Goal: Task Accomplishment & Management: Complete application form

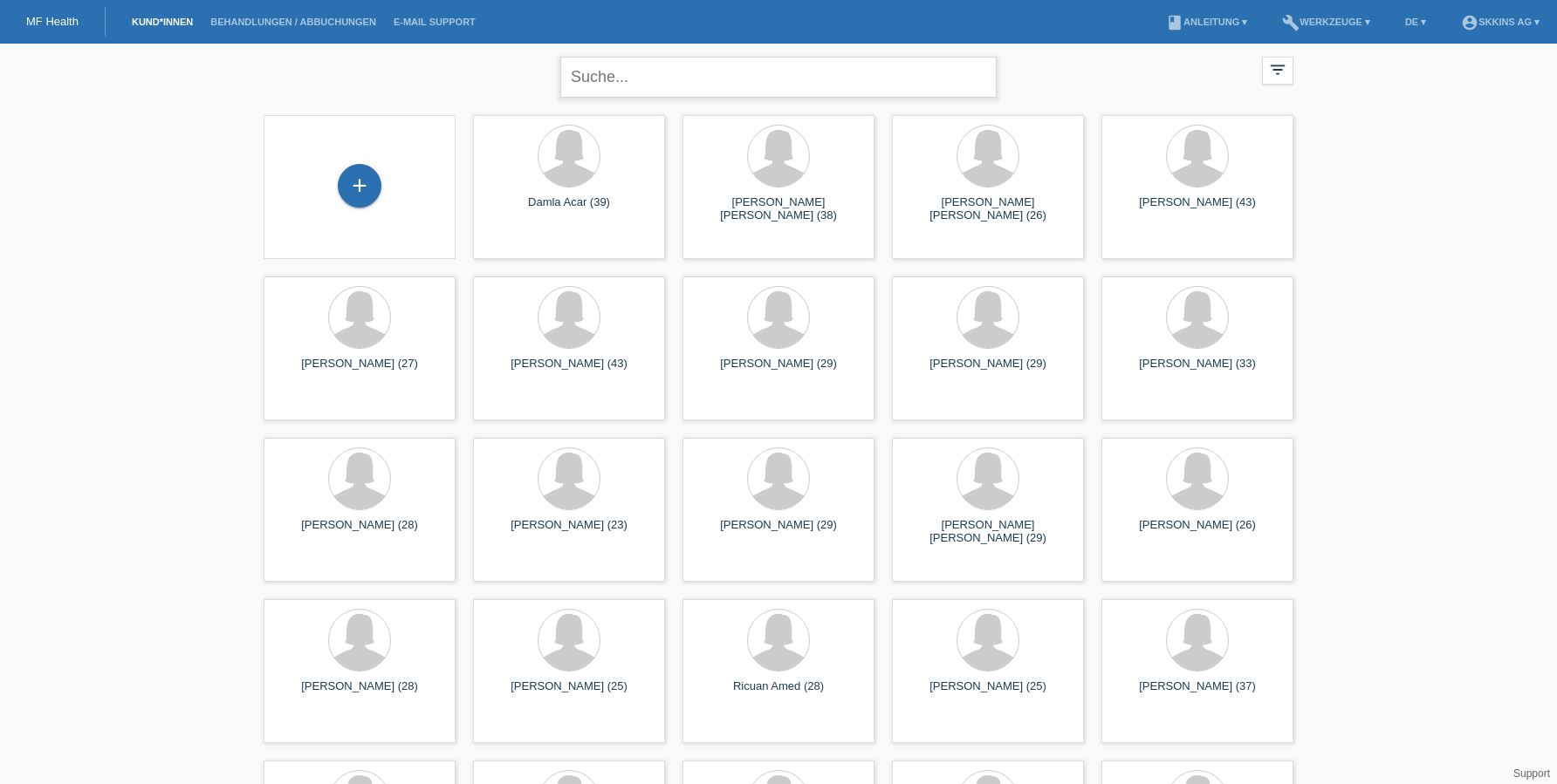
click at [602, 78] on input "text" at bounding box center [778, 77] width 437 height 41
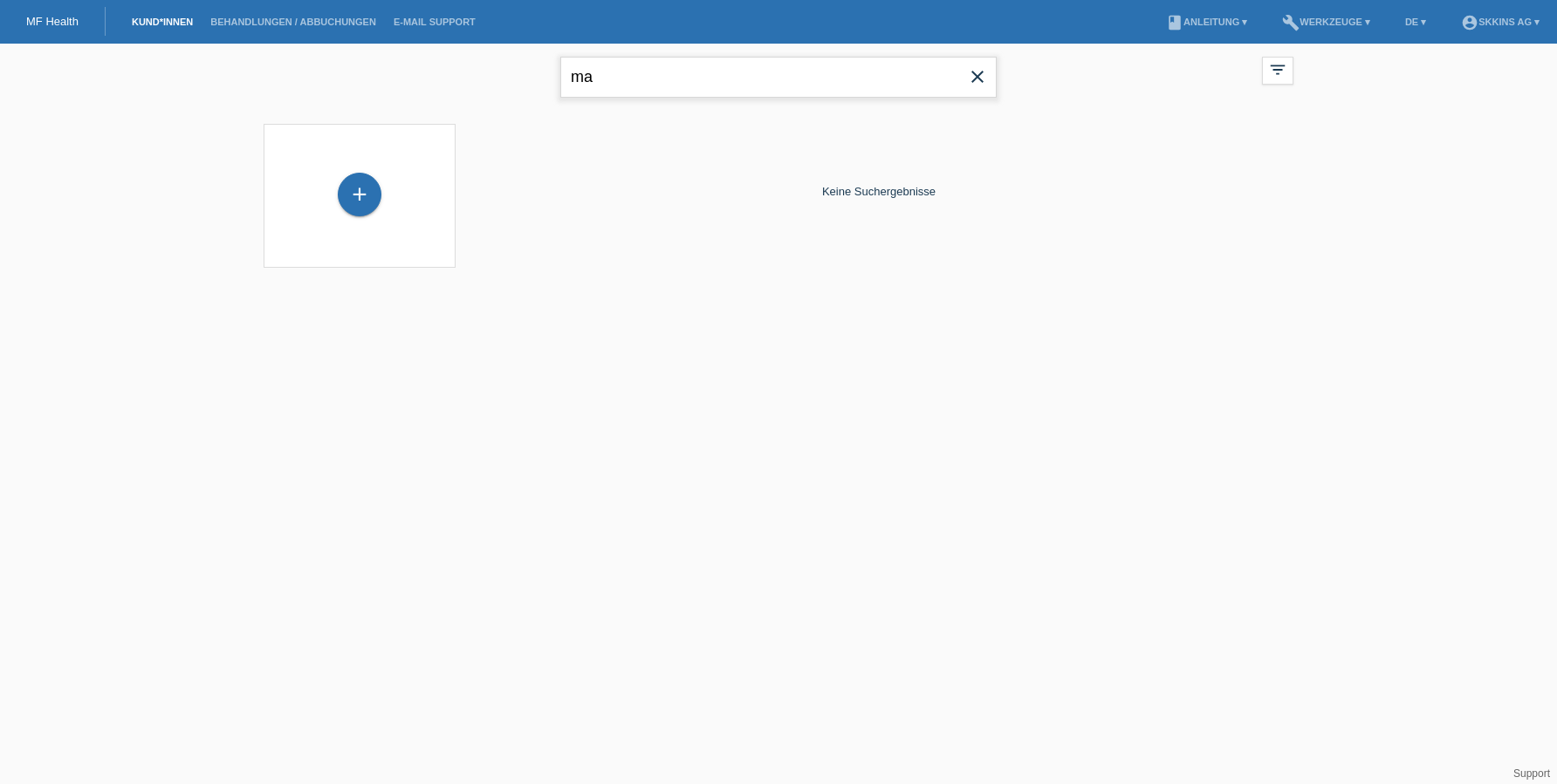
type input "m"
type input "a"
type input "larissa"
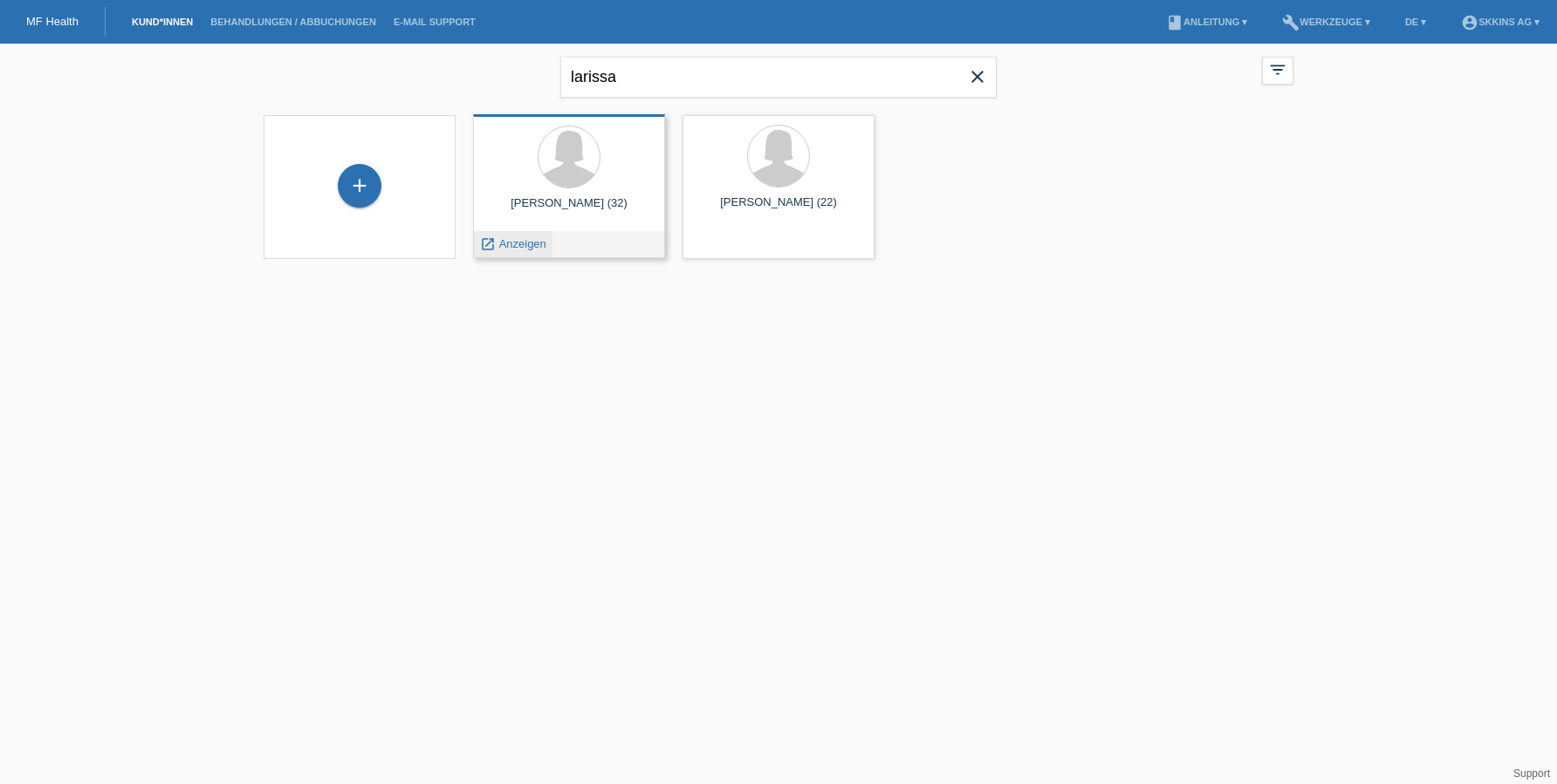
click at [537, 250] on span "Anzeigen" at bounding box center [523, 243] width 47 height 13
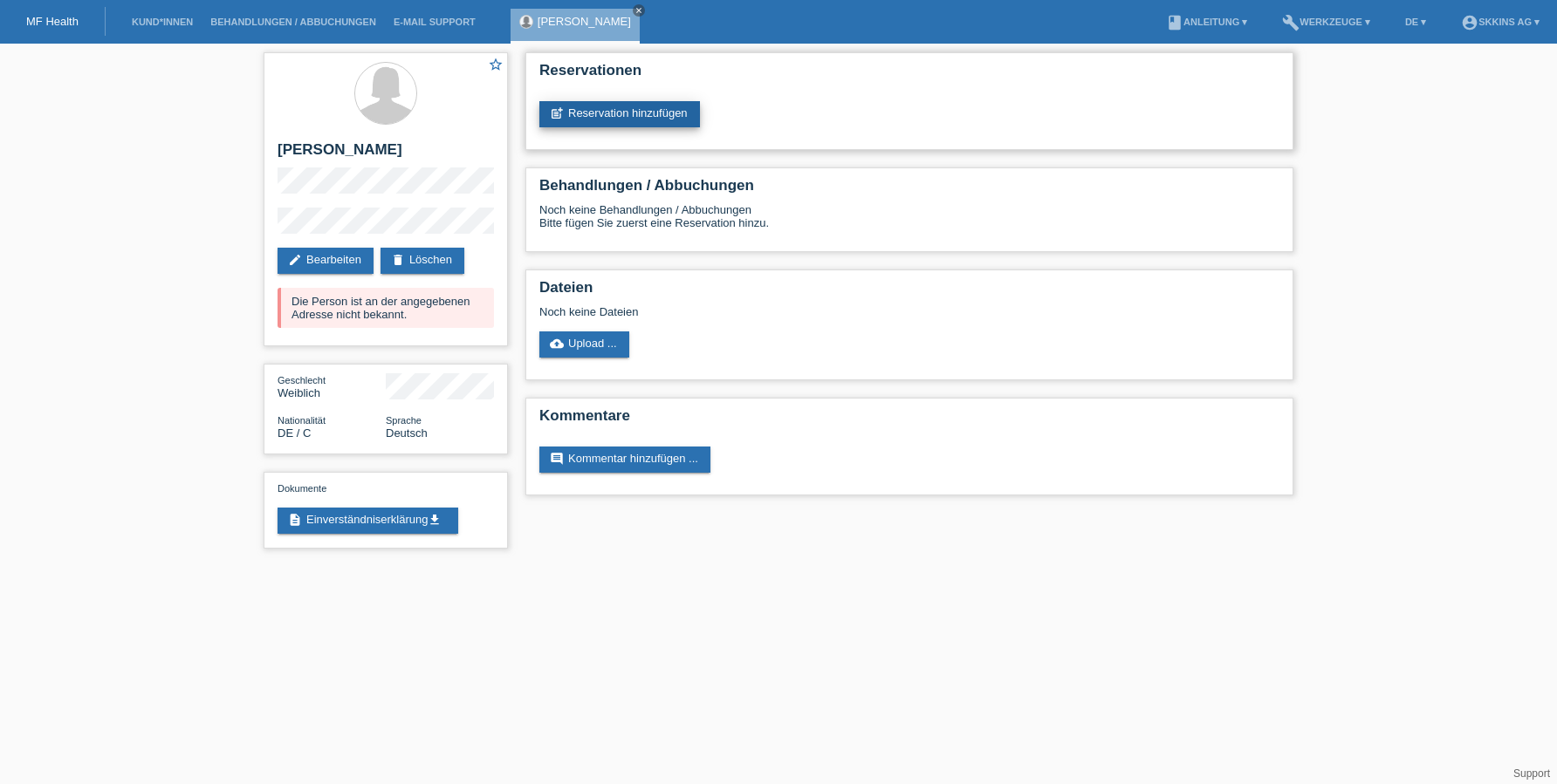
click at [592, 126] on link "post_add Reservation hinzufügen" at bounding box center [619, 114] width 160 height 26
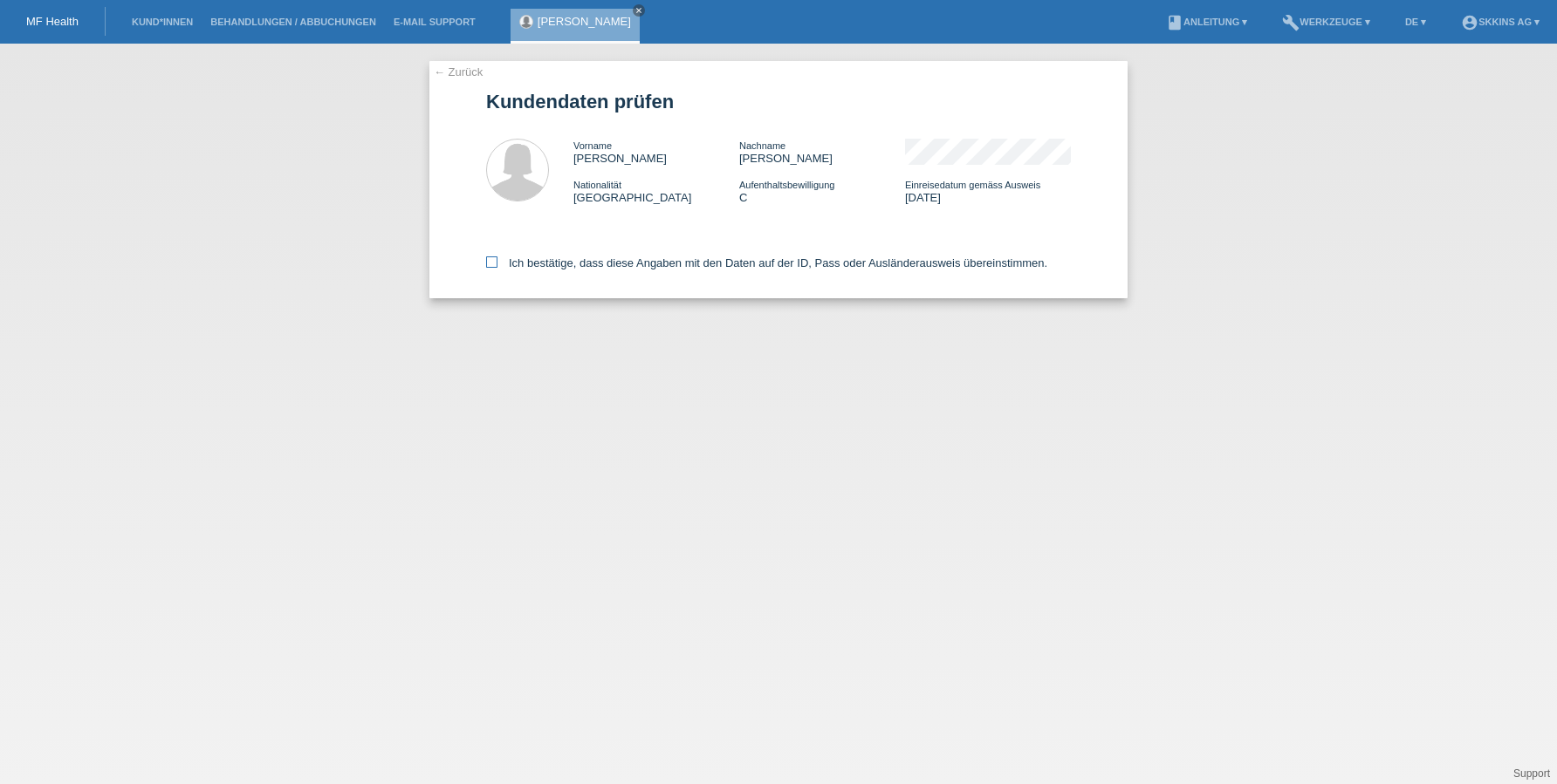
click at [495, 260] on icon at bounding box center [492, 263] width 12 height 12
click at [495, 260] on input "Ich bestätige, dass diese Angaben mit den Daten auf der ID, Pass oder Ausländer…" at bounding box center [492, 263] width 12 height 12
checkbox input "true"
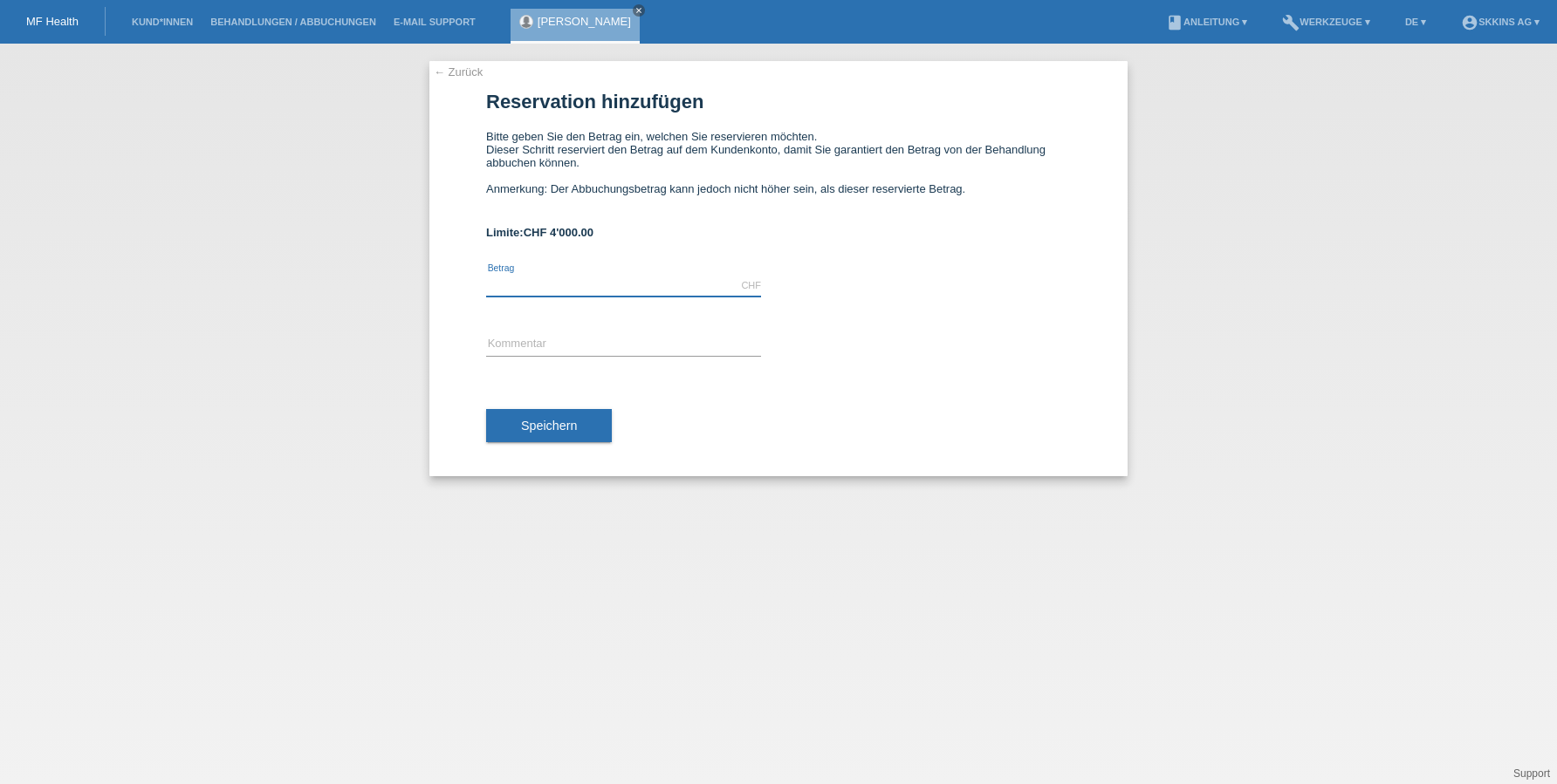
click at [519, 279] on input "text" at bounding box center [623, 285] width 274 height 21
type input "4000.00"
click at [537, 345] on input "text" at bounding box center [623, 345] width 274 height 21
type input "Behanldungen"
click at [561, 432] on span "Speichern" at bounding box center [548, 426] width 56 height 14
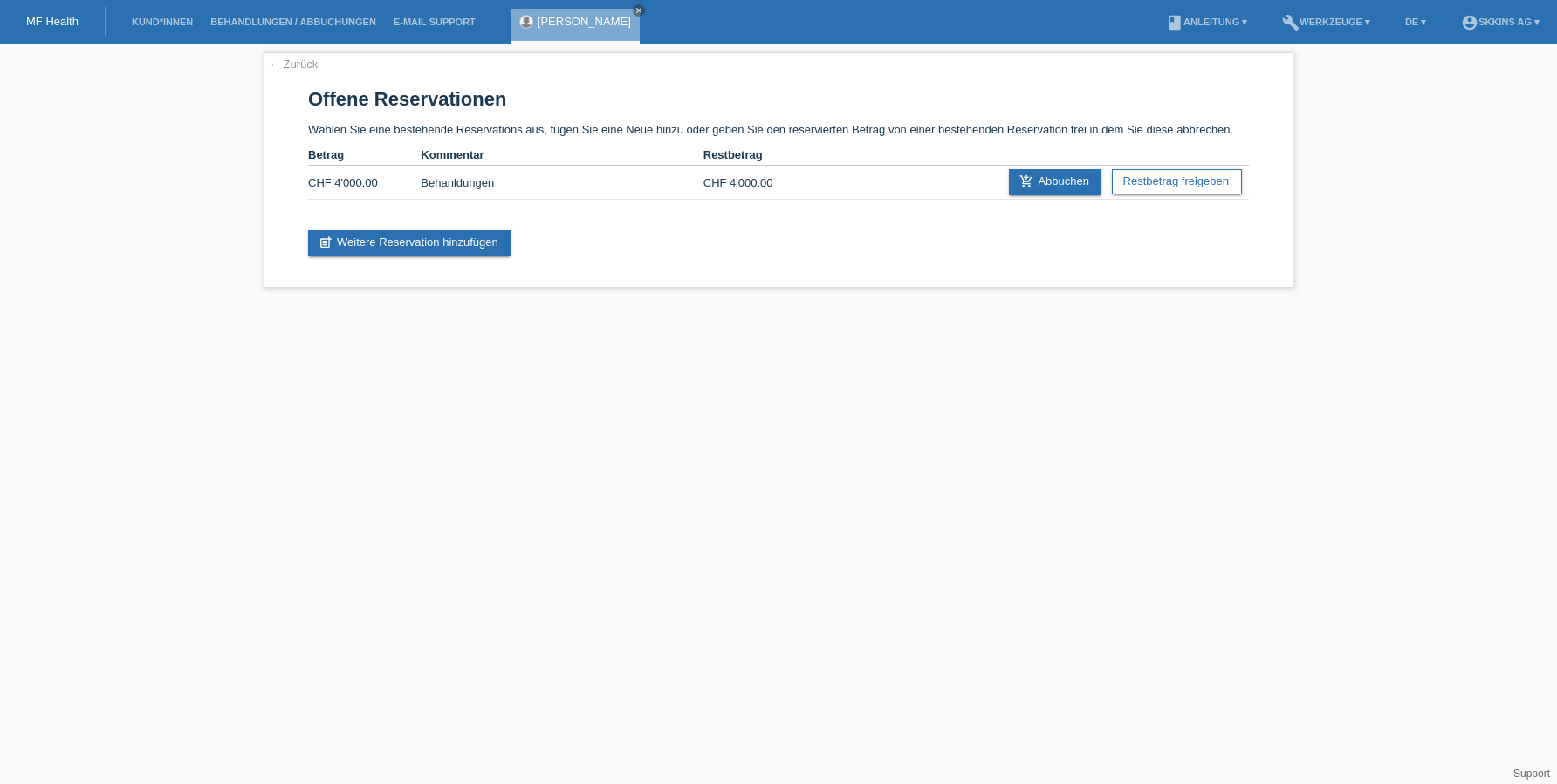
click at [568, 23] on link "[PERSON_NAME]" at bounding box center [584, 21] width 94 height 13
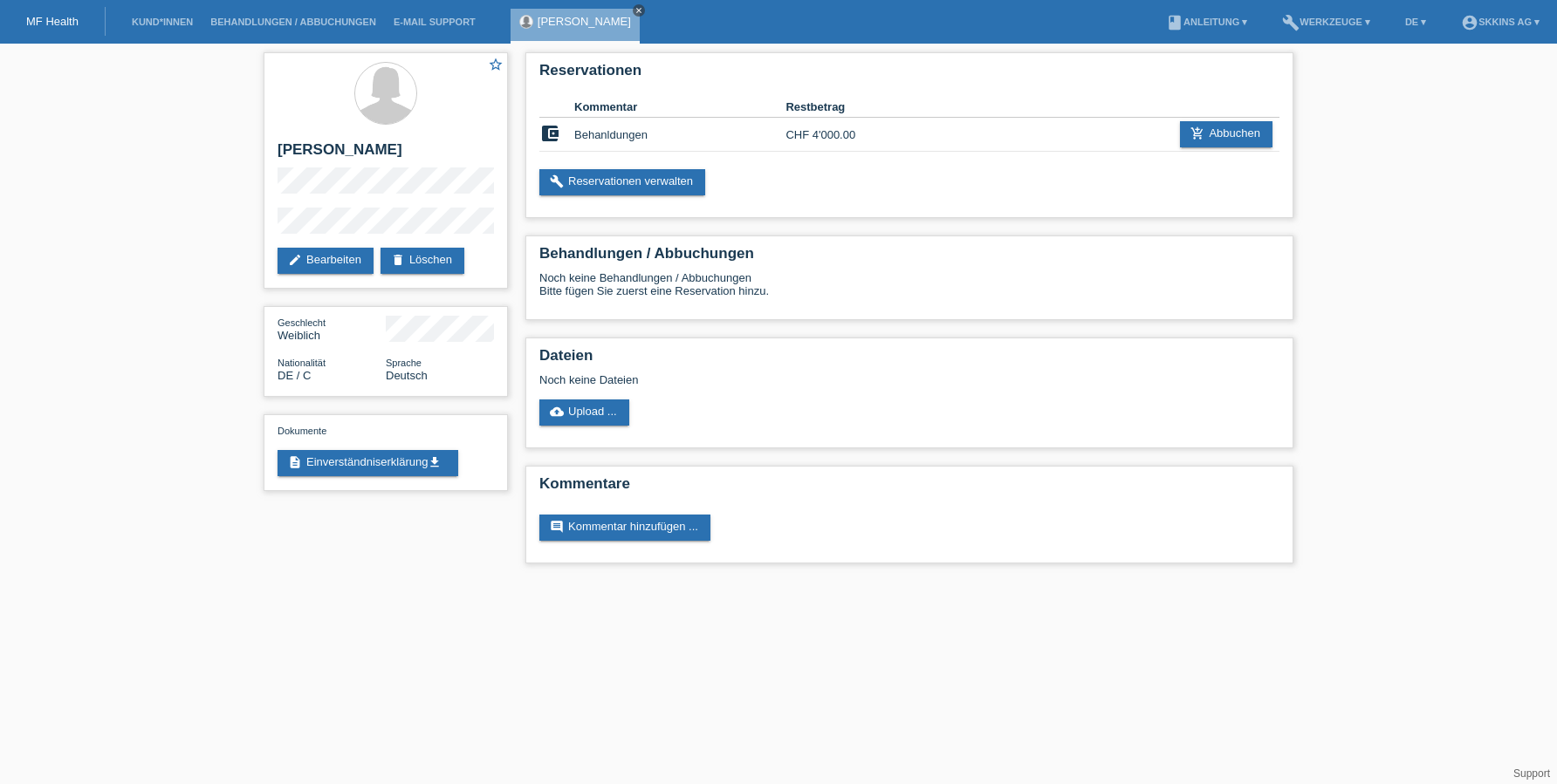
click at [644, 11] on icon "close" at bounding box center [639, 10] width 9 height 9
click at [166, 26] on link "Kund*innen" at bounding box center [162, 21] width 78 height 11
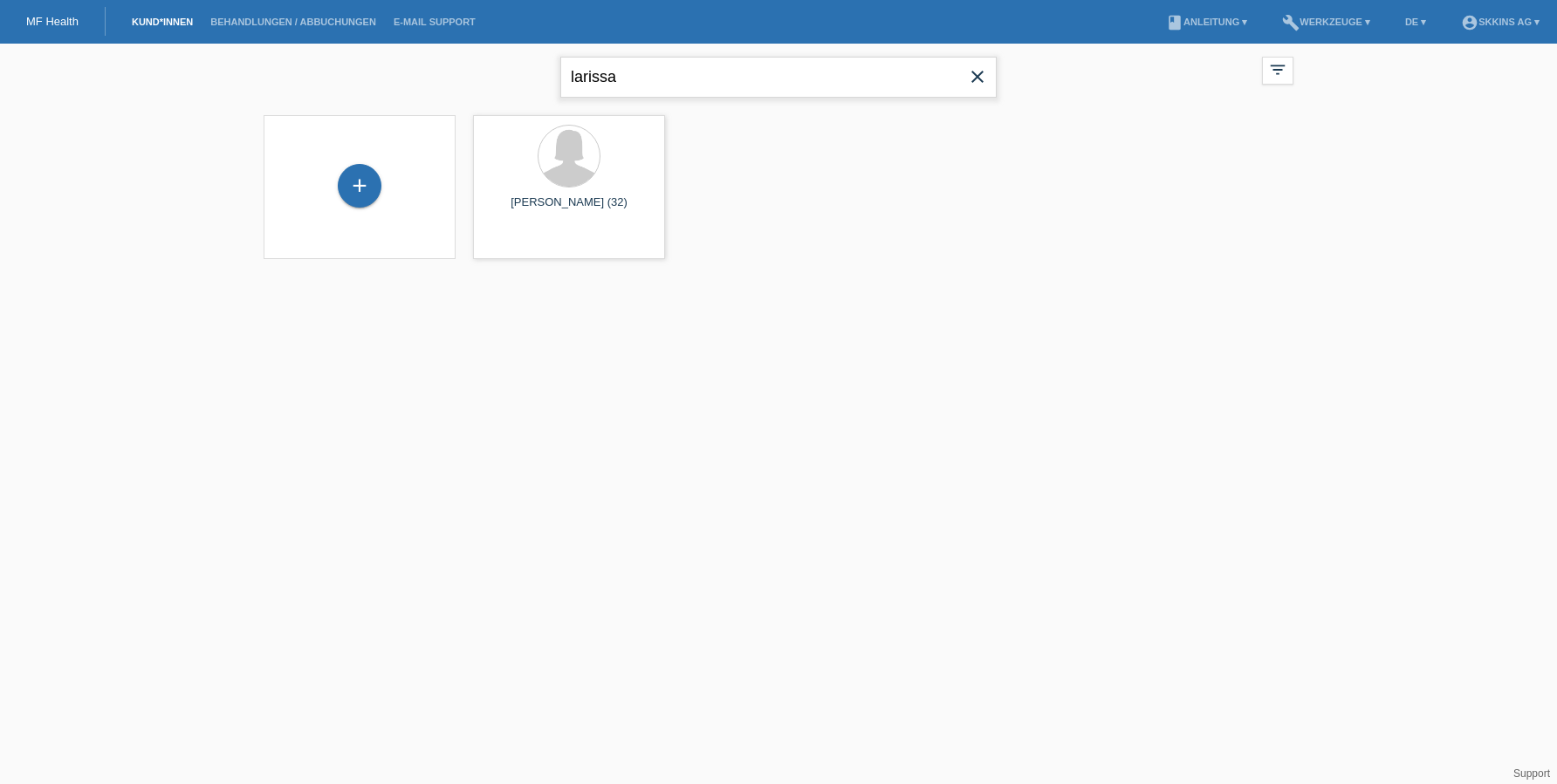
click at [634, 91] on input "larissa" at bounding box center [778, 77] width 437 height 41
type input "janitha"
click at [534, 242] on span "Anzeigen" at bounding box center [523, 243] width 47 height 13
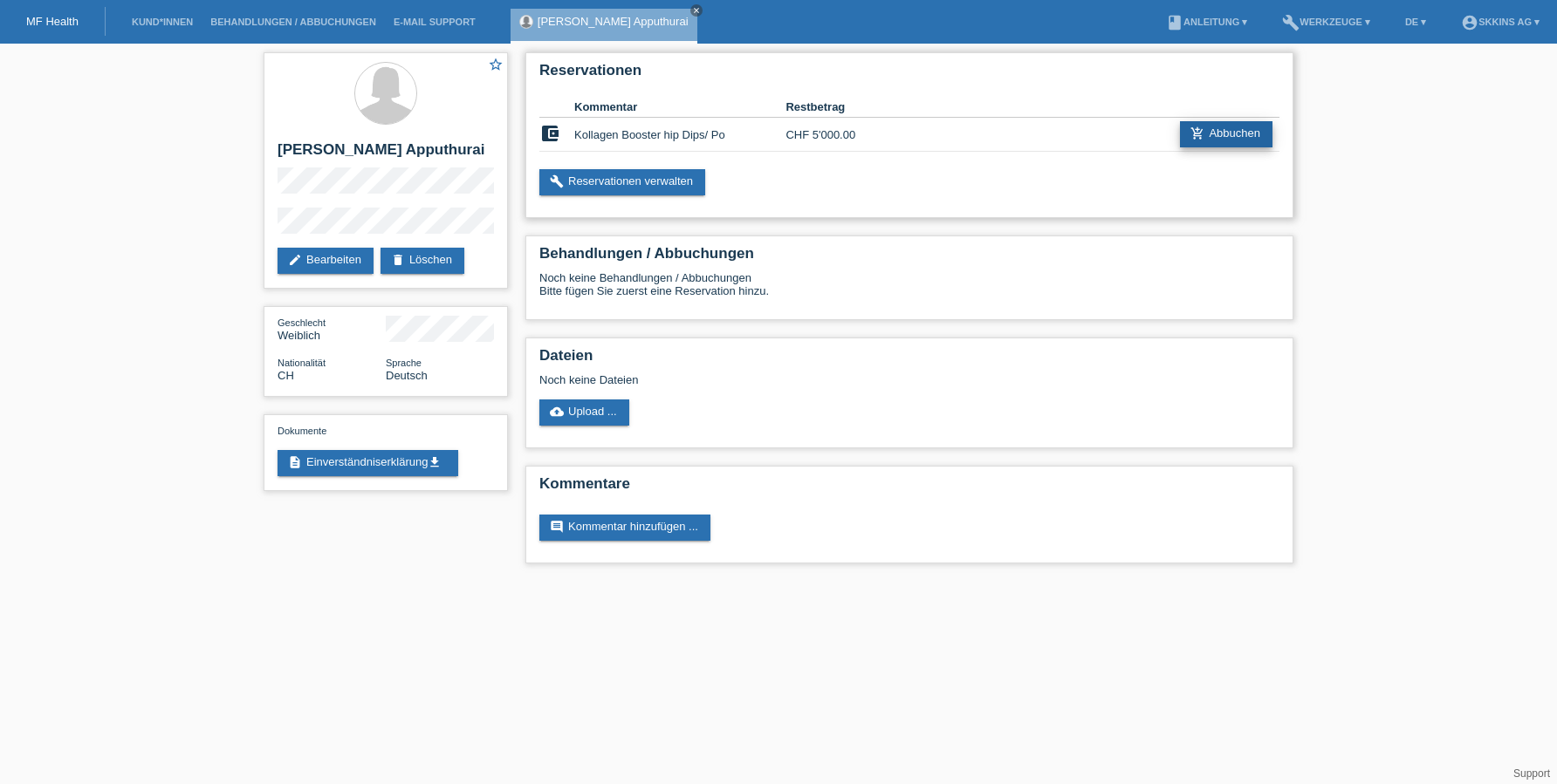
click at [1251, 129] on link "add_shopping_cart Abbuchen" at bounding box center [1226, 134] width 93 height 26
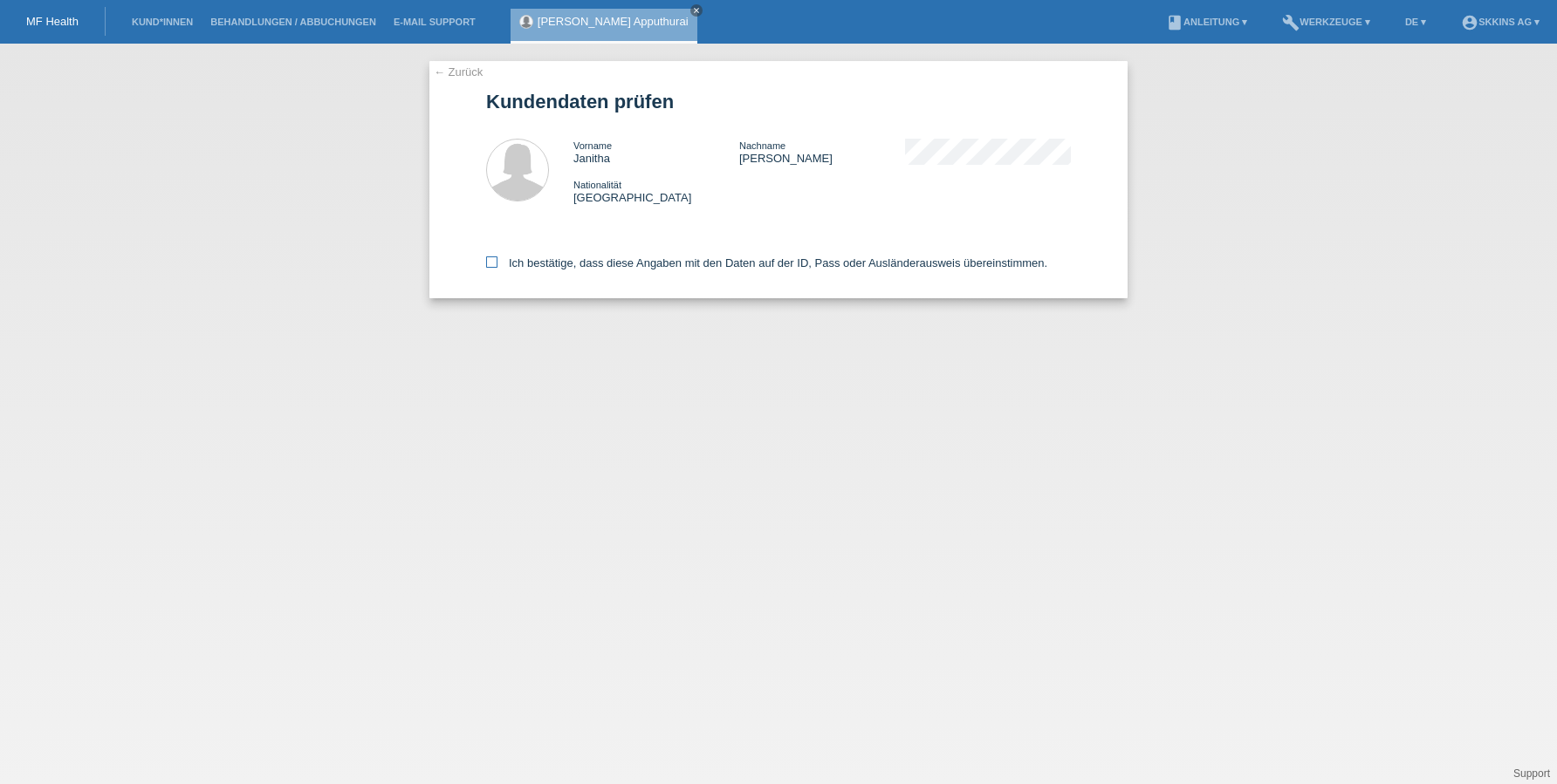
click at [495, 266] on icon at bounding box center [492, 263] width 12 height 12
click at [495, 266] on input "Ich bestätige, dass diese Angaben mit den Daten auf der ID, Pass oder Ausländer…" at bounding box center [492, 263] width 12 height 12
checkbox input "true"
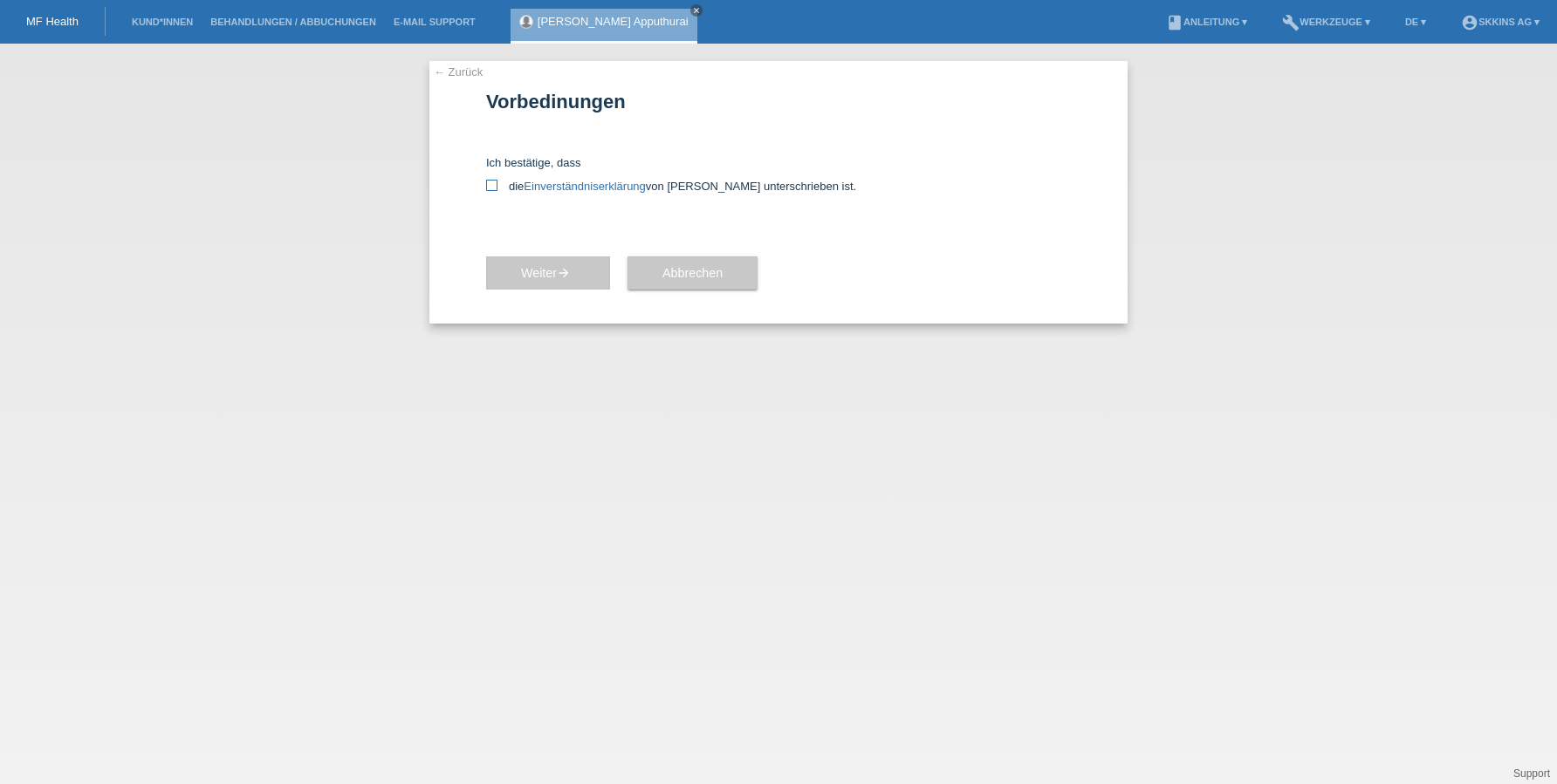
click at [498, 192] on label "die Einverständniserklärung von der Kundin unterschrieben ist." at bounding box center [778, 186] width 585 height 13
click at [497, 191] on input "die Einverständniserklärung von der Kundin unterschrieben ist." at bounding box center [492, 186] width 12 height 12
checkbox input "true"
click at [562, 274] on icon "arrow_forward" at bounding box center [564, 273] width 14 height 14
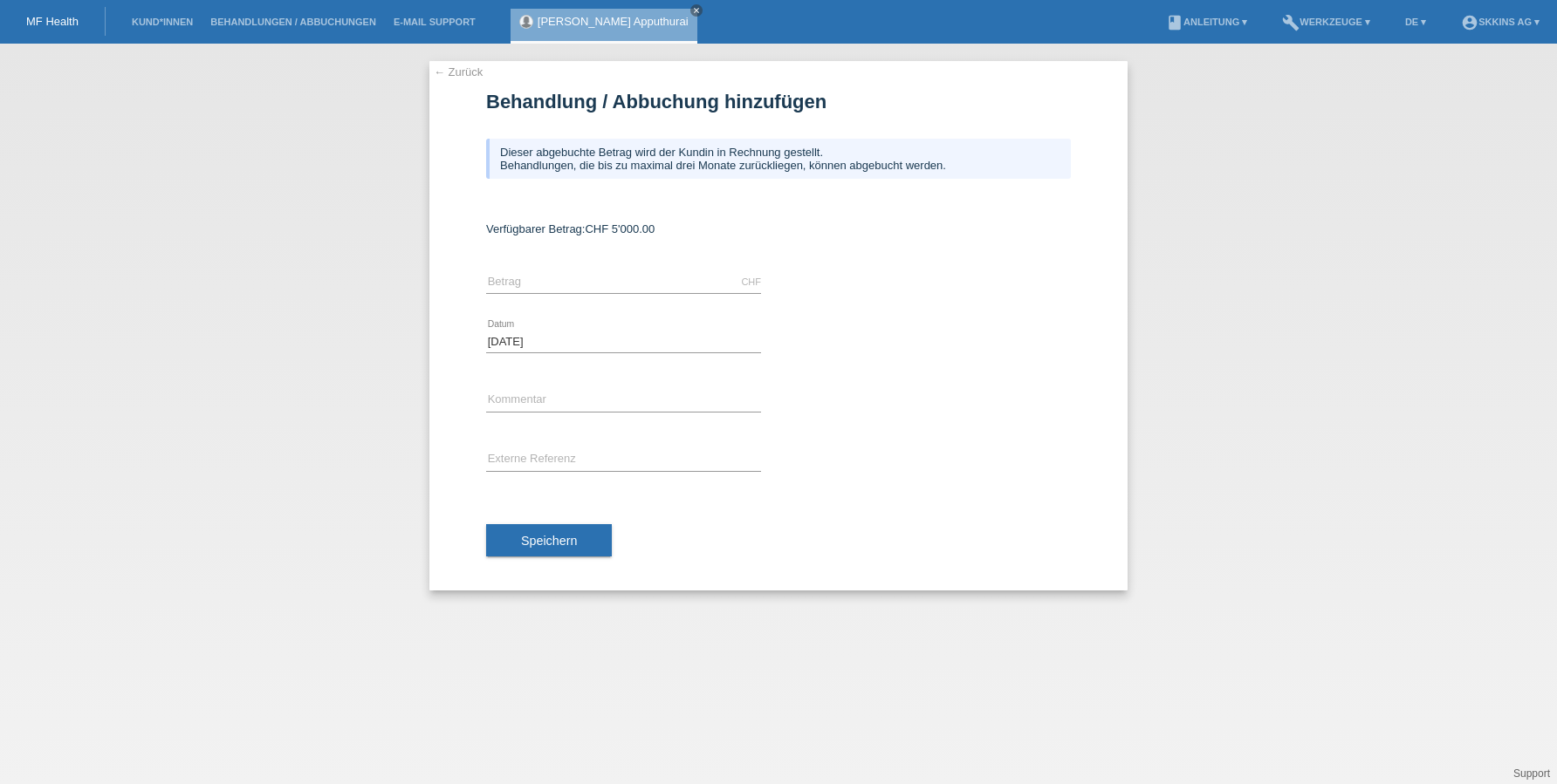
click at [532, 268] on div "CHF error Betrag" at bounding box center [623, 282] width 274 height 60
click at [560, 279] on input "text" at bounding box center [623, 282] width 274 height 21
type input "5000.00"
click at [582, 395] on input "text" at bounding box center [623, 400] width 274 height 21
type input "Behandlungen"
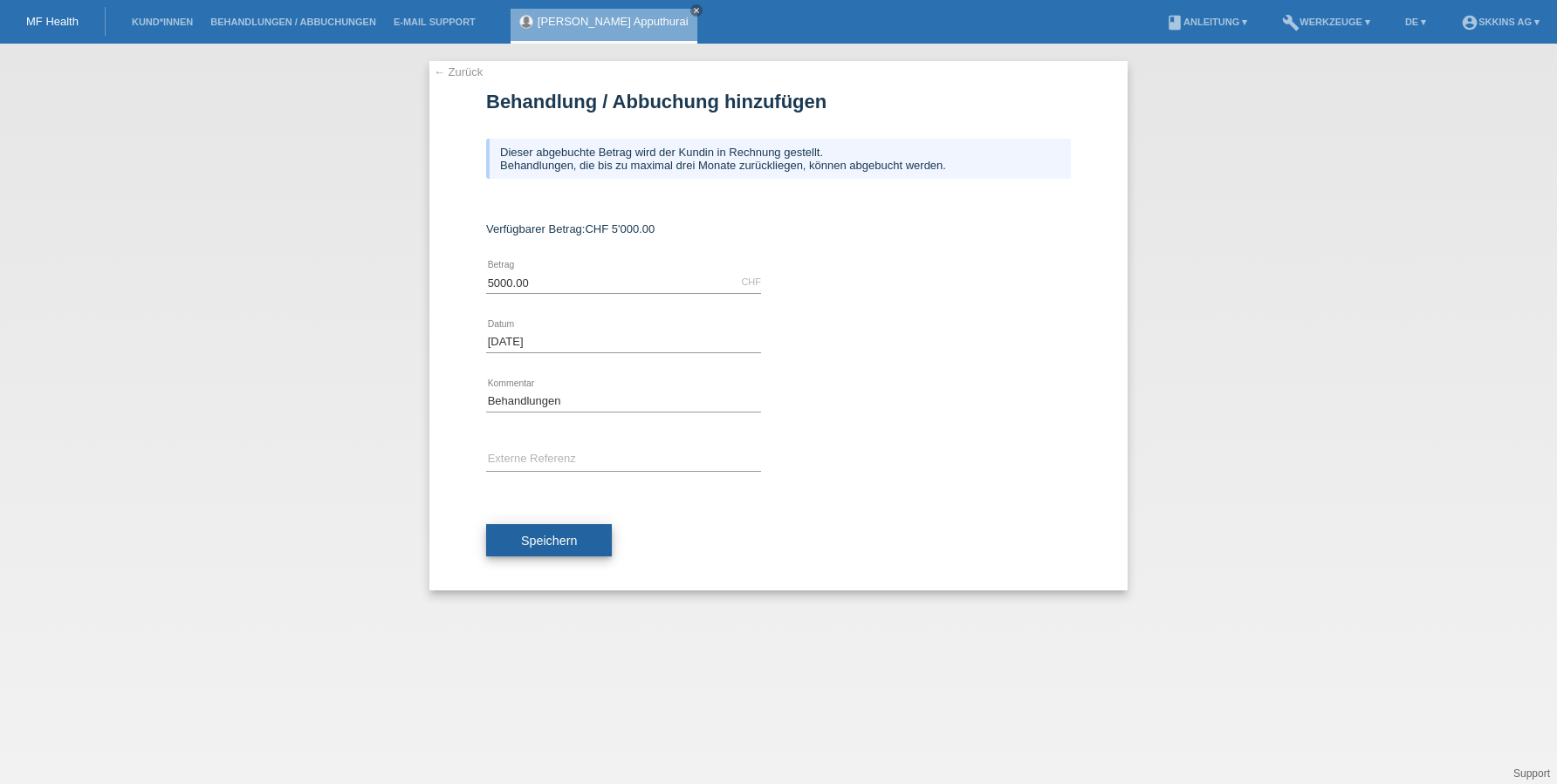
click at [572, 541] on span "Speichern" at bounding box center [548, 541] width 56 height 14
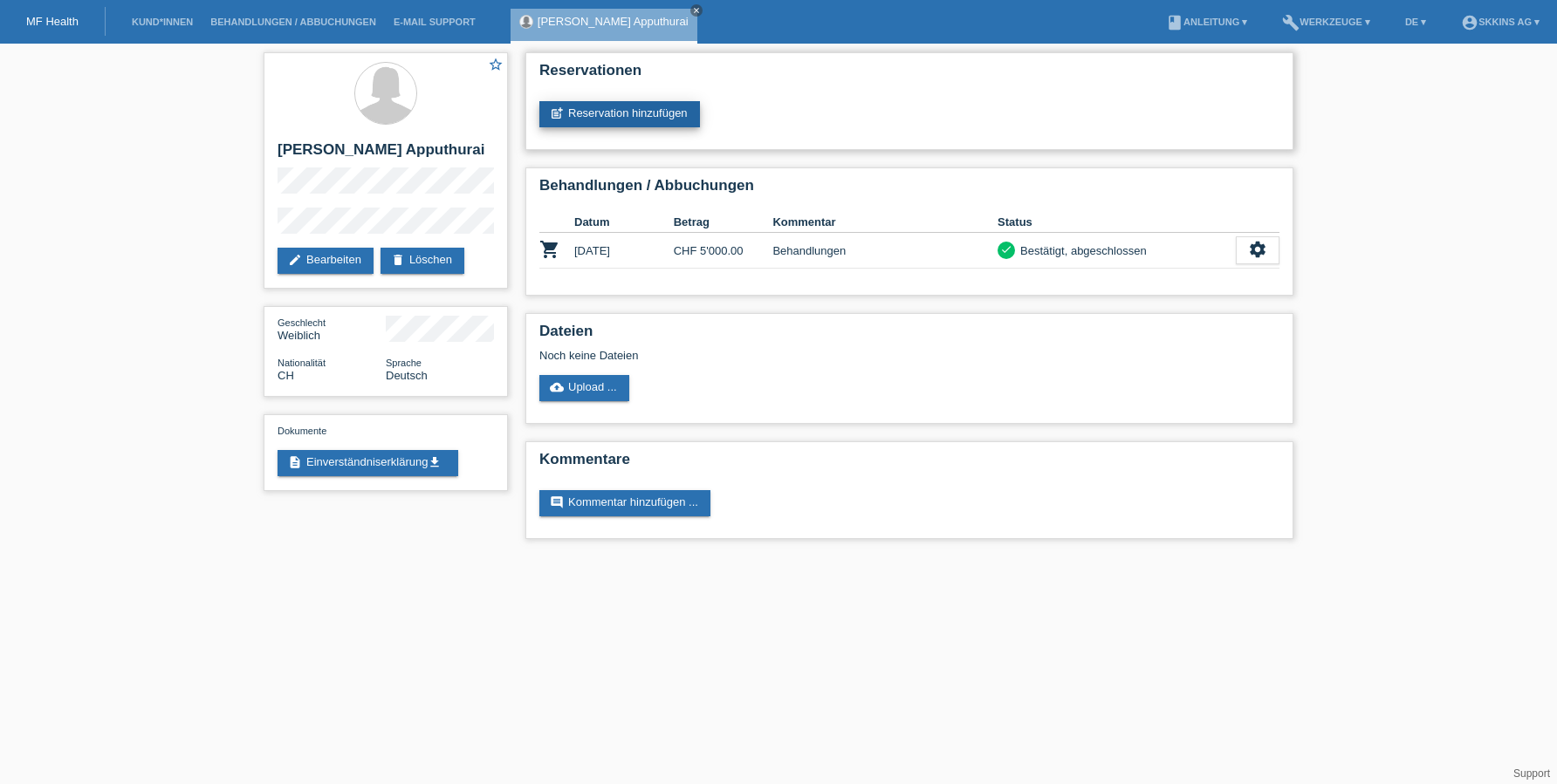
click at [668, 113] on link "post_add Reservation hinzufügen" at bounding box center [619, 114] width 160 height 26
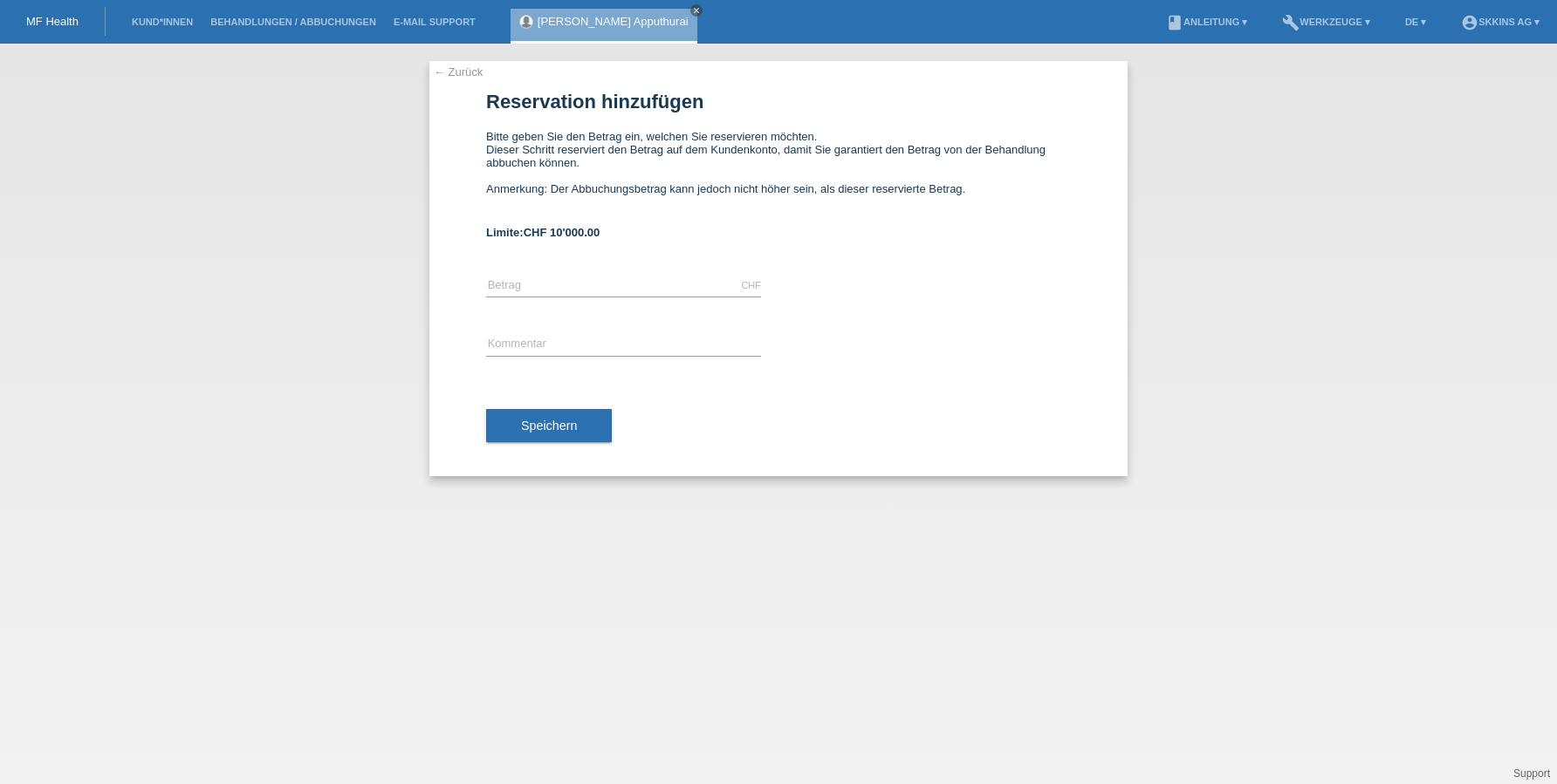
click at [584, 274] on div "CHF error Betrag" at bounding box center [623, 286] width 274 height 60
click at [553, 284] on input "text" at bounding box center [623, 285] width 274 height 21
type input "10000.00"
click at [541, 438] on button "Speichern" at bounding box center [549, 426] width 126 height 33
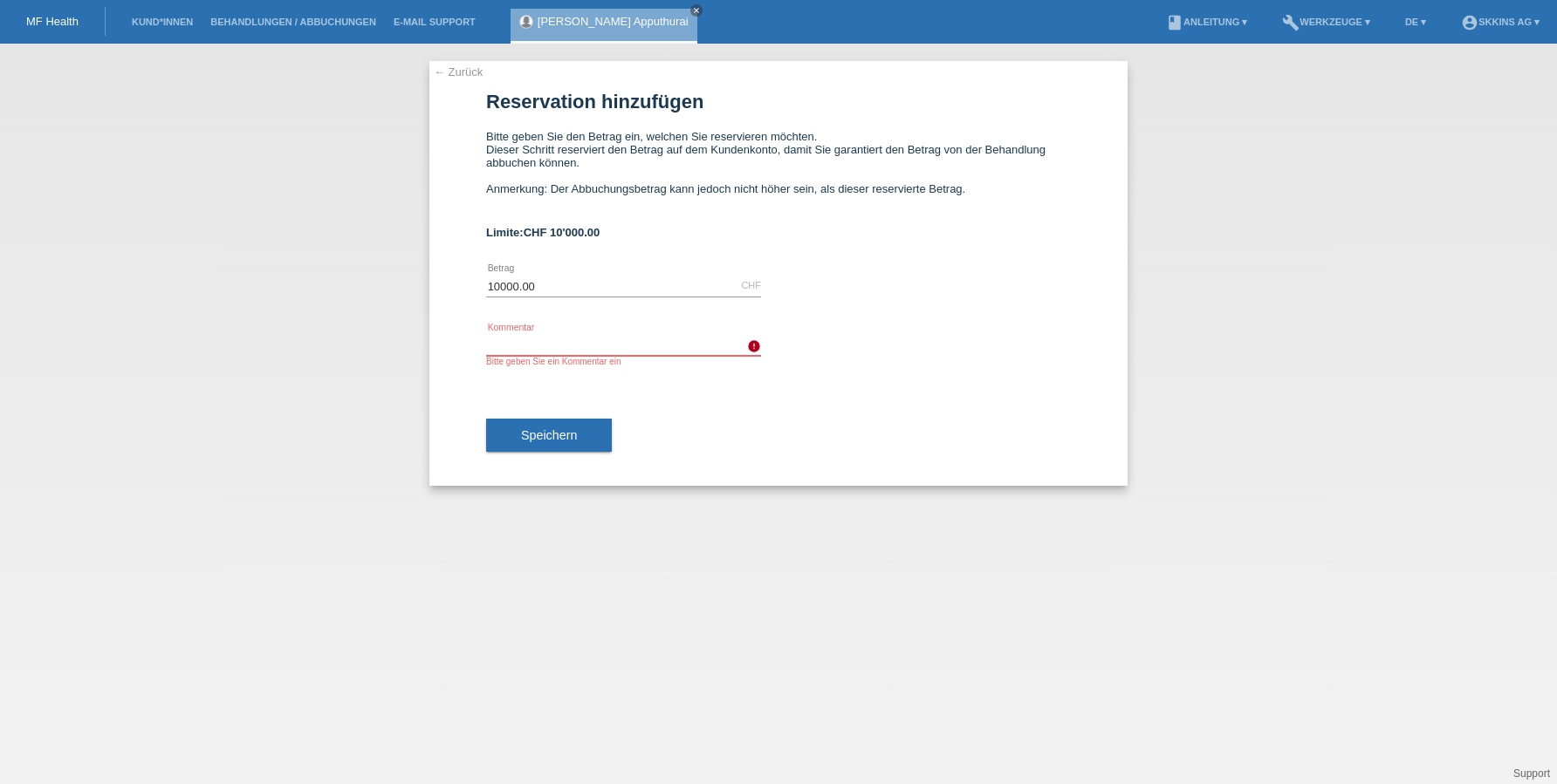
click at [522, 339] on input "text" at bounding box center [623, 345] width 274 height 21
click at [553, 286] on input "10000.00" at bounding box center [623, 285] width 274 height 21
type input "10000.00"
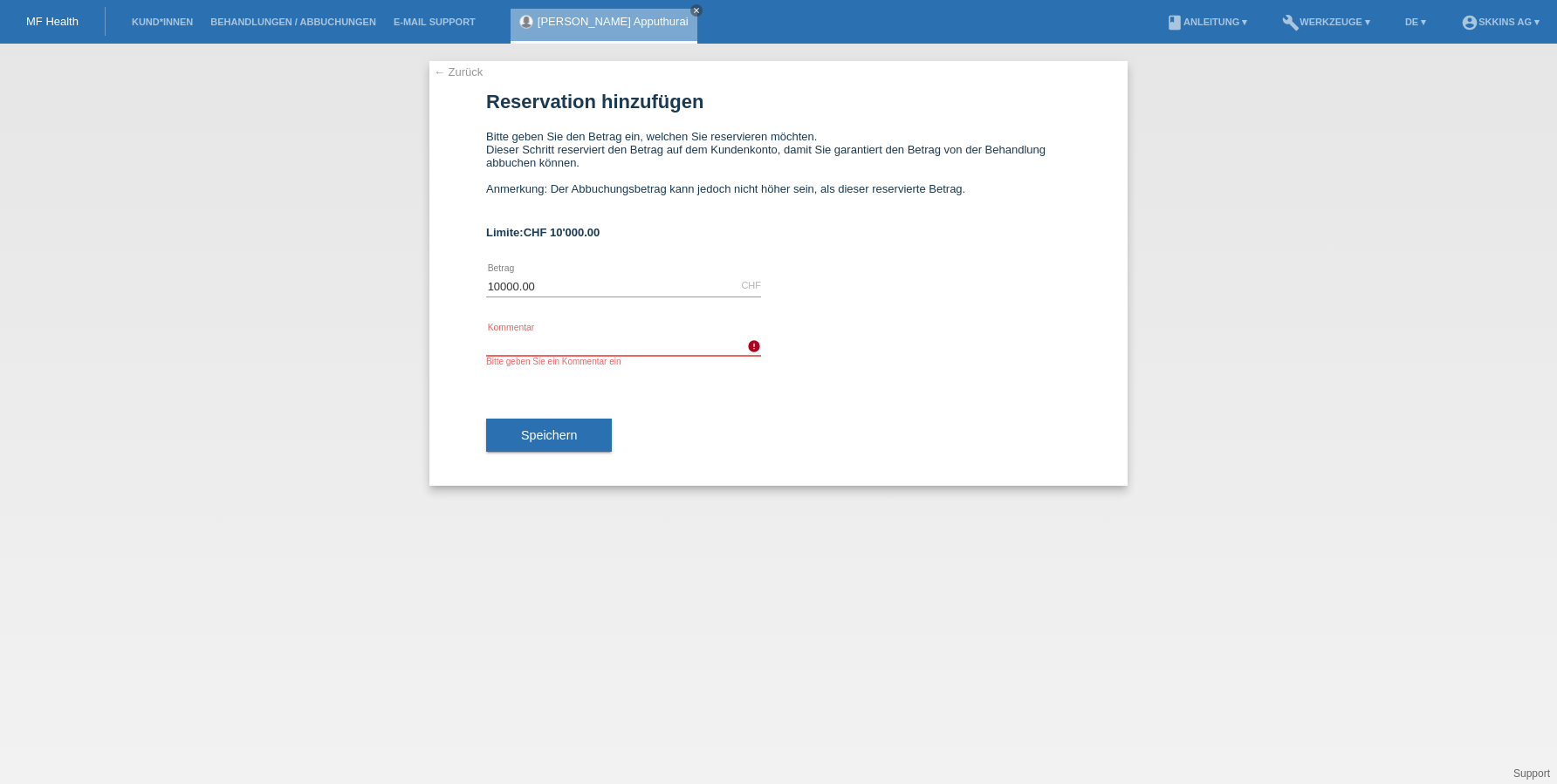
click at [538, 337] on input "text" at bounding box center [623, 345] width 274 height 21
click at [543, 419] on div "Speichern" at bounding box center [778, 435] width 585 height 102
click at [586, 332] on div "Behandlnungen error Kommentar Bitte geben Sie ein Kommentar ein" at bounding box center [623, 350] width 274 height 69
click at [575, 347] on input "Behandlnungen" at bounding box center [623, 345] width 274 height 21
type input "Behandlungen"
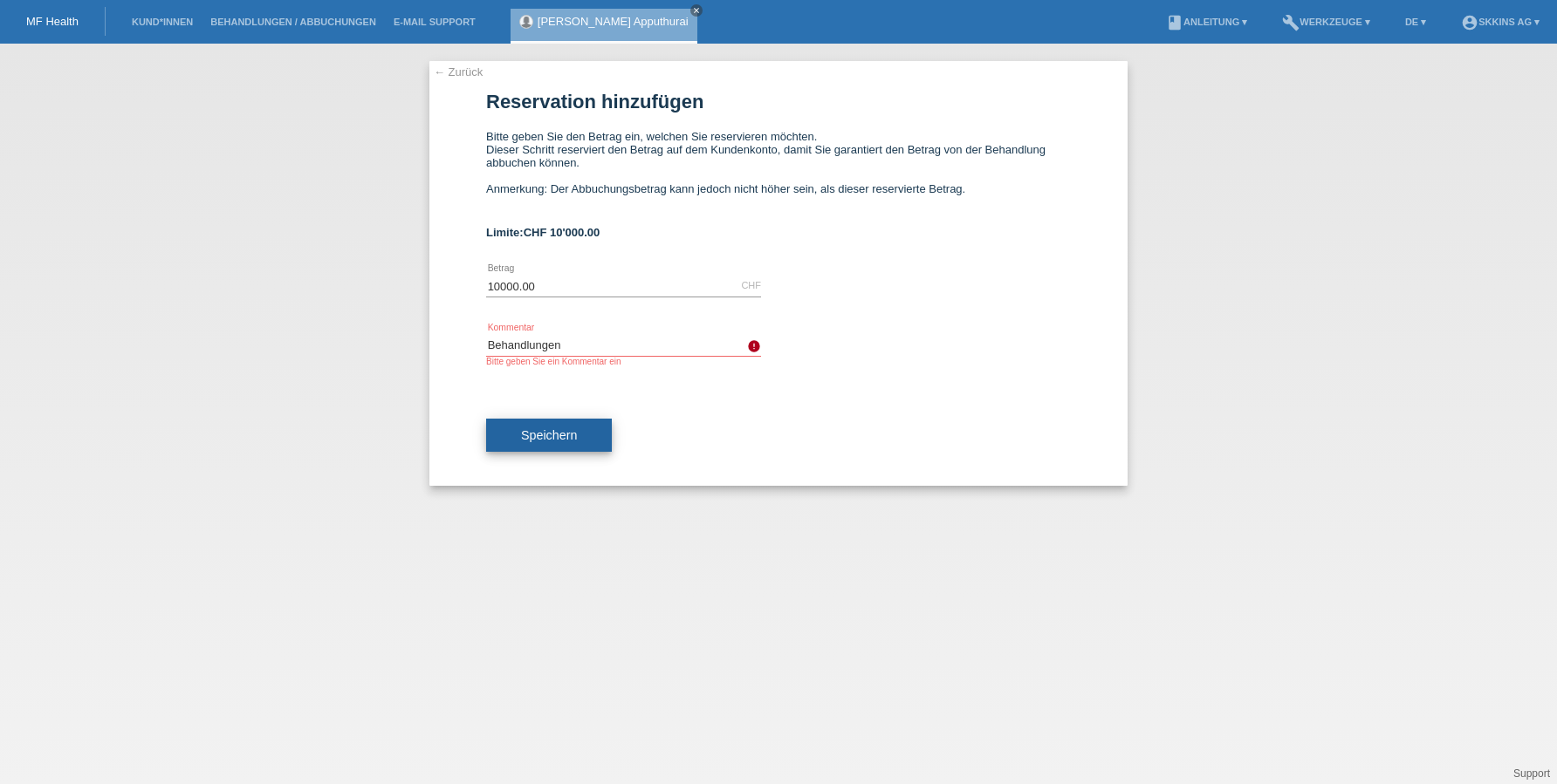
click at [551, 436] on span "Speichern" at bounding box center [548, 435] width 56 height 14
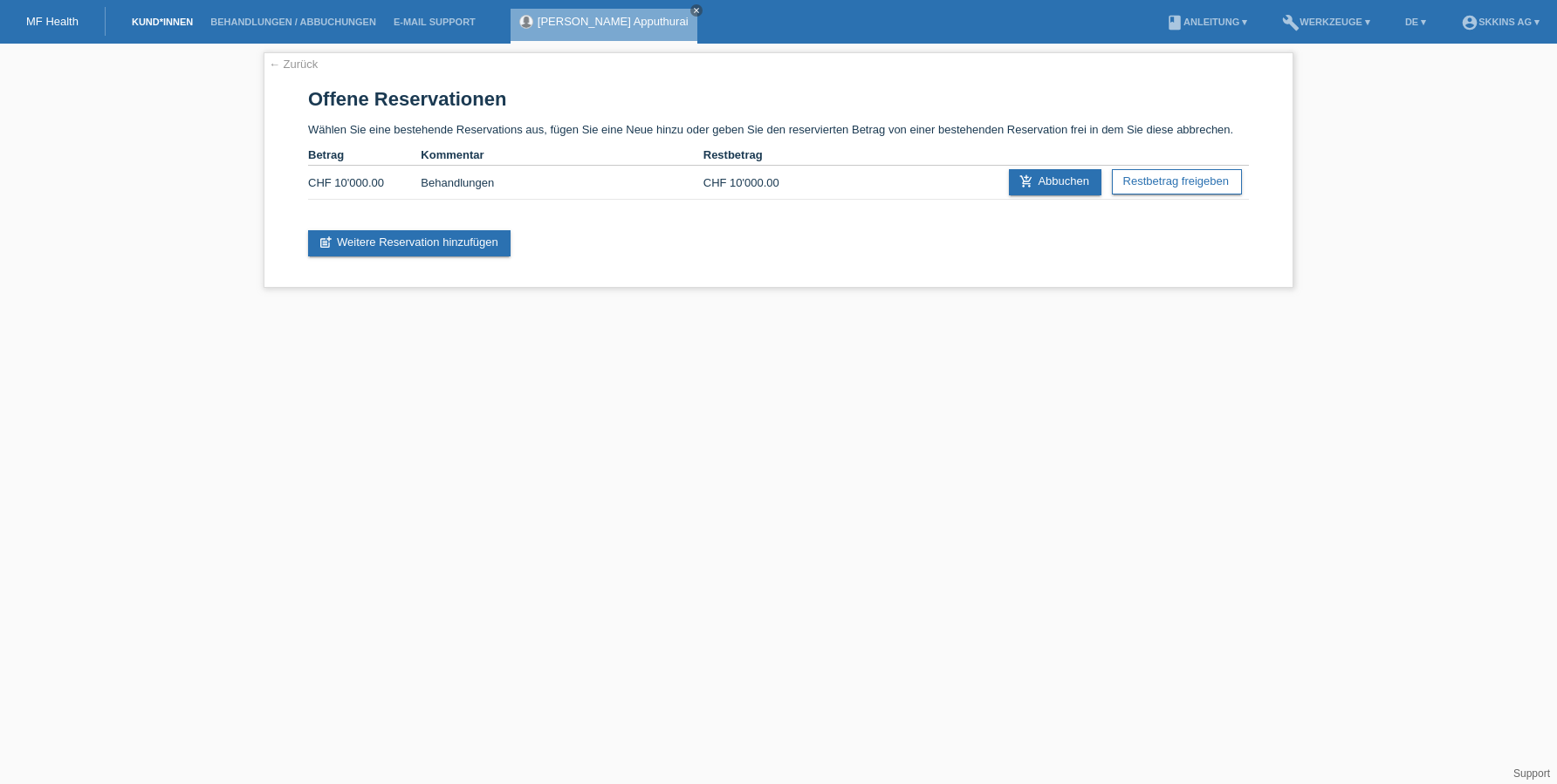
click at [165, 21] on link "Kund*innen" at bounding box center [162, 21] width 78 height 11
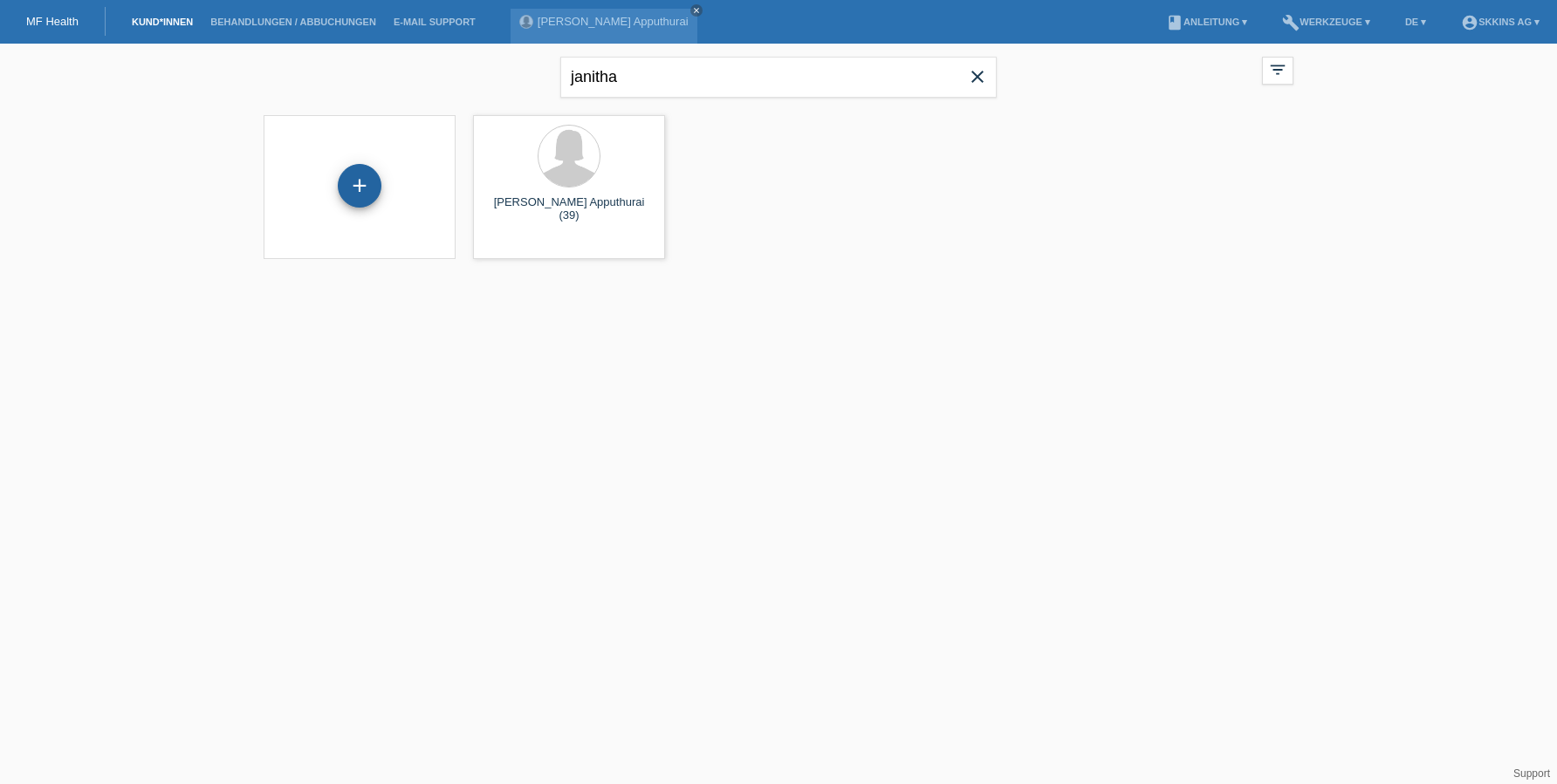
click at [350, 183] on div "+" at bounding box center [359, 186] width 42 height 29
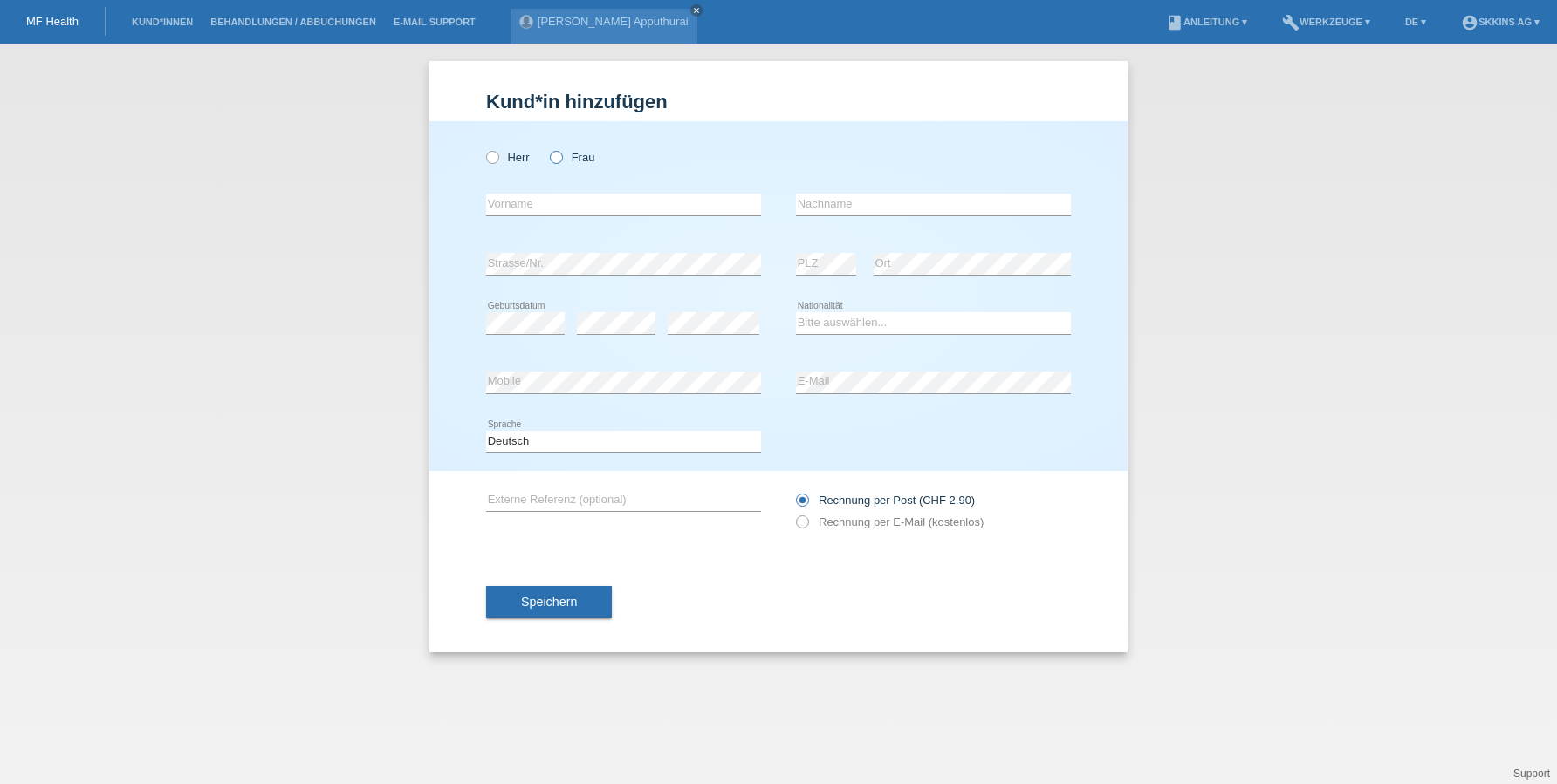
click at [547, 148] on icon at bounding box center [547, 148] width 0 height 0
click at [554, 159] on input "Frau" at bounding box center [556, 157] width 12 height 12
radio input "true"
type input "Y"
type input "Rozelin"
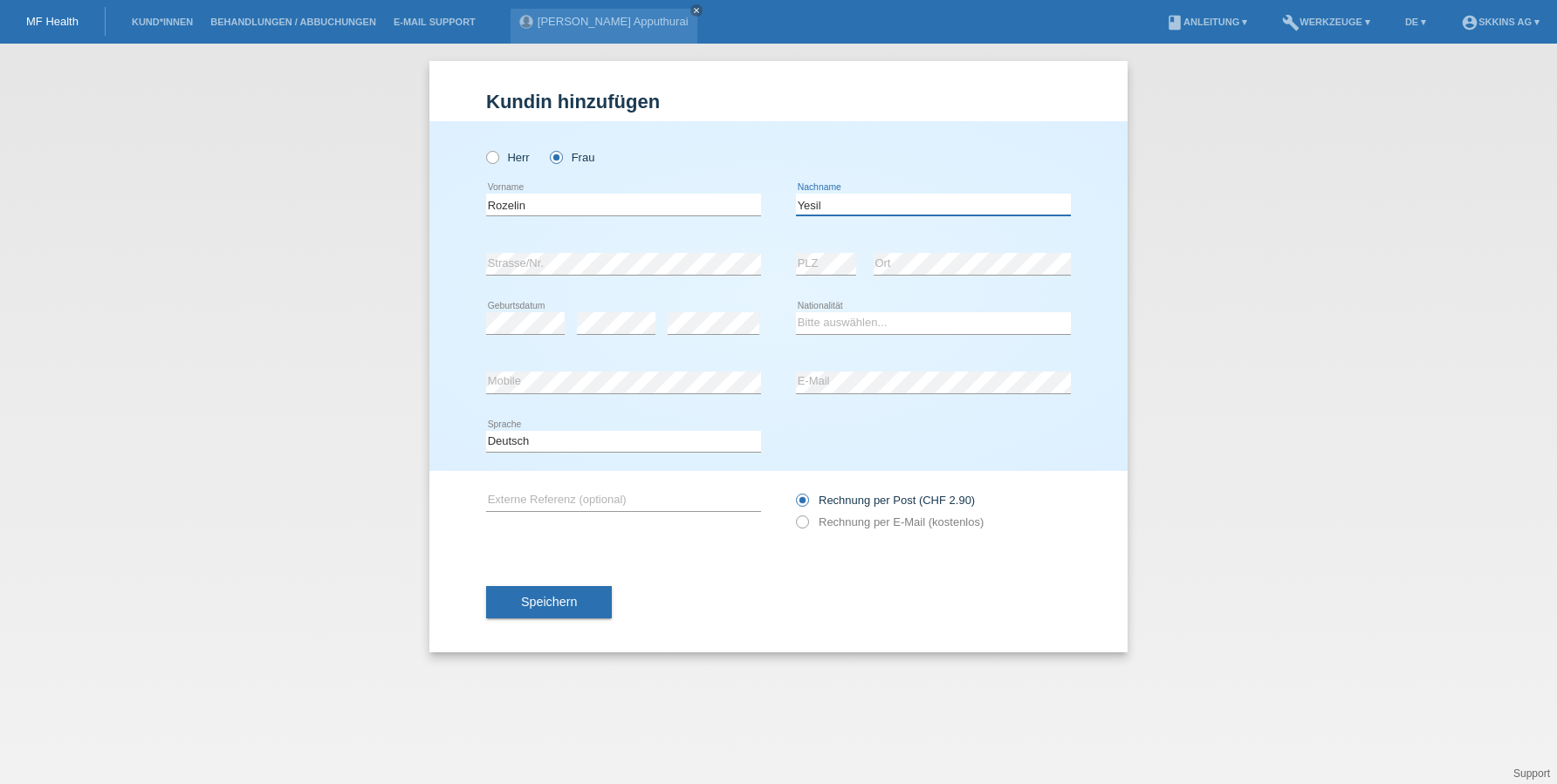
type input "Yesil"
select select "SE"
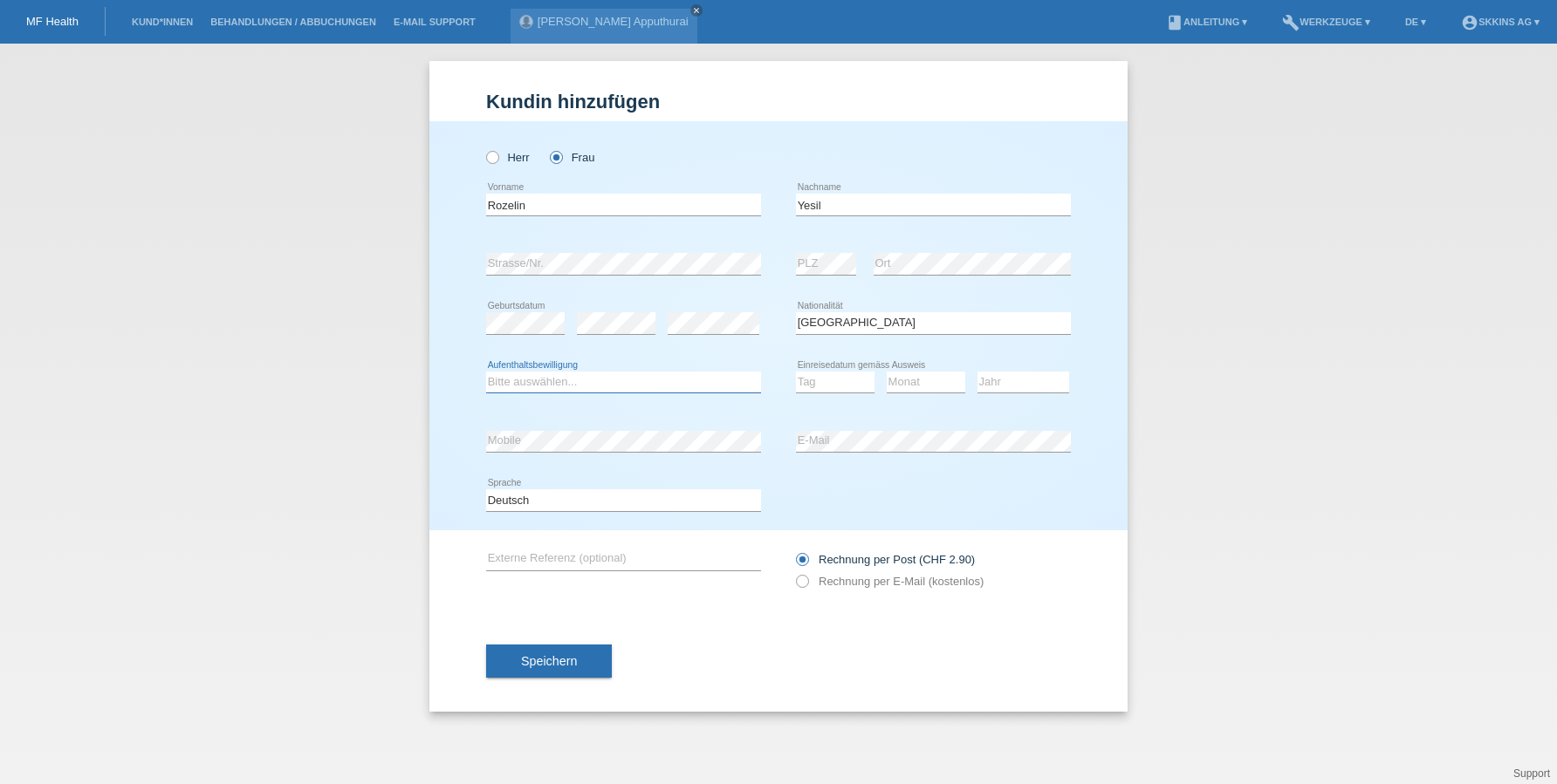
select select "C"
select select "06"
select select "07"
select select "2018"
click at [793, 572] on icon at bounding box center [793, 572] width 0 height 0
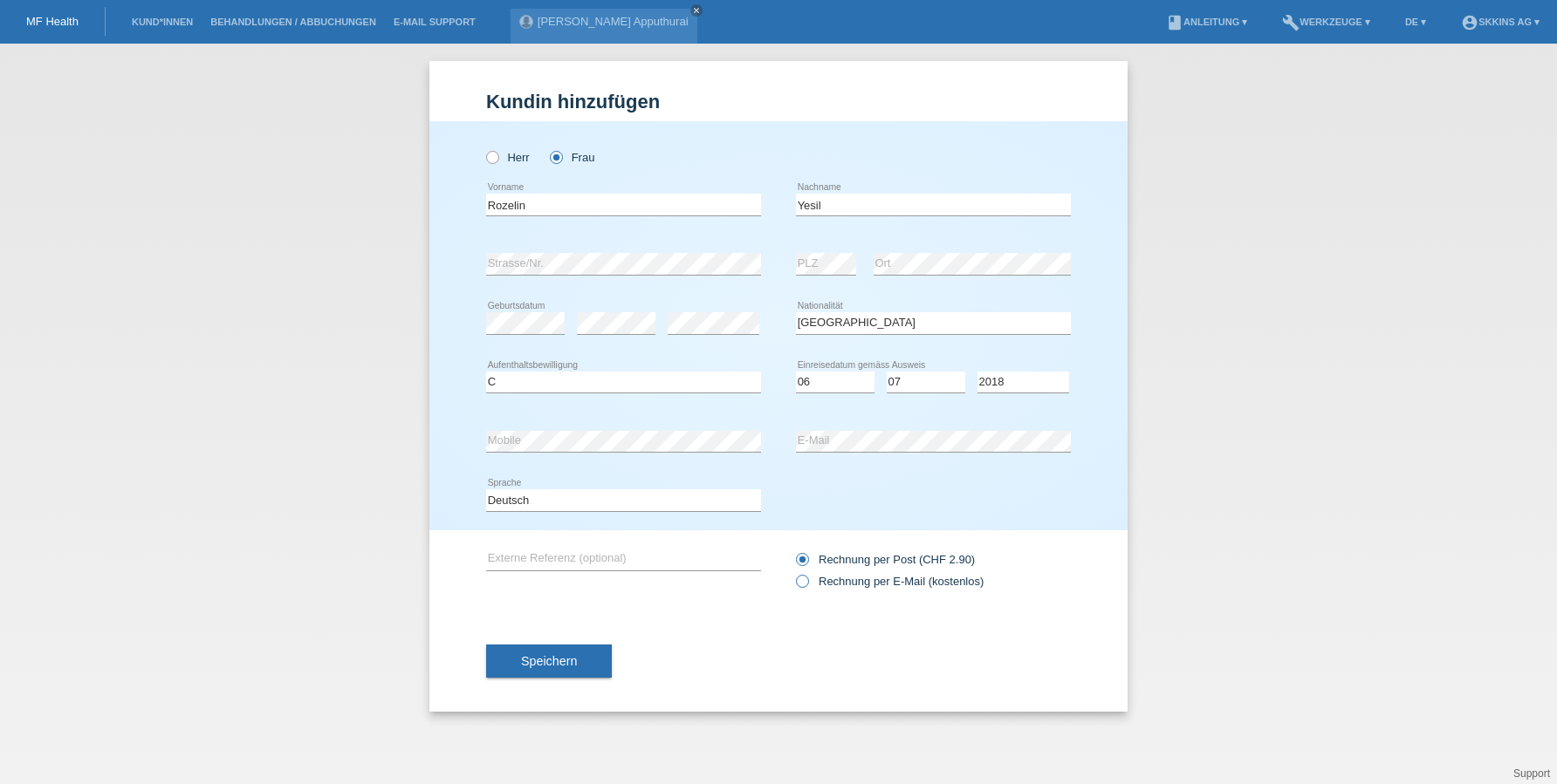
click at [807, 579] on input "Rechnung per E-Mail (kostenlos)" at bounding box center [802, 586] width 12 height 21
radio input "true"
click at [569, 663] on span "Speichern" at bounding box center [548, 661] width 56 height 14
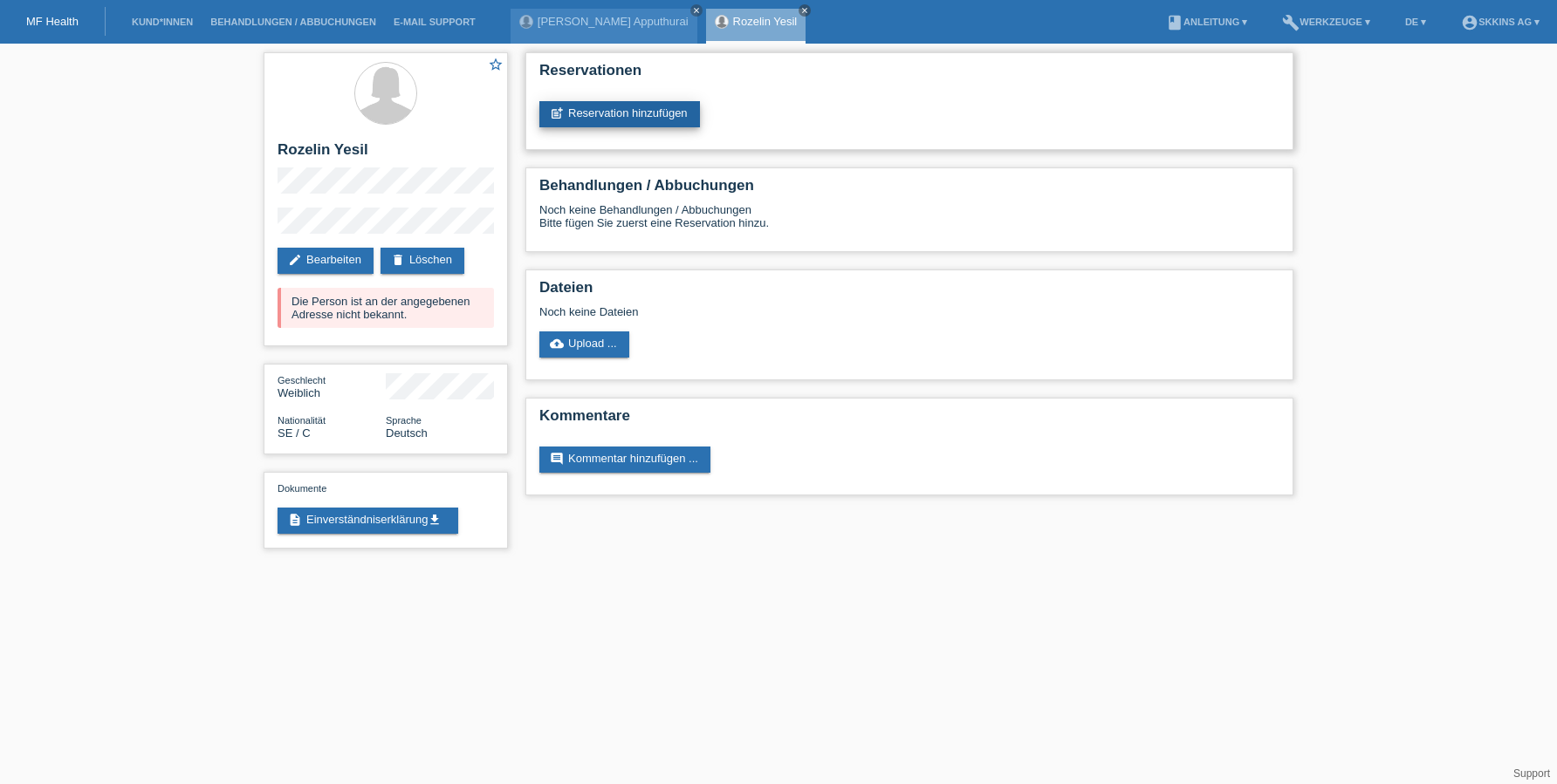
click at [622, 118] on link "post_add Reservation hinzufügen" at bounding box center [619, 114] width 160 height 26
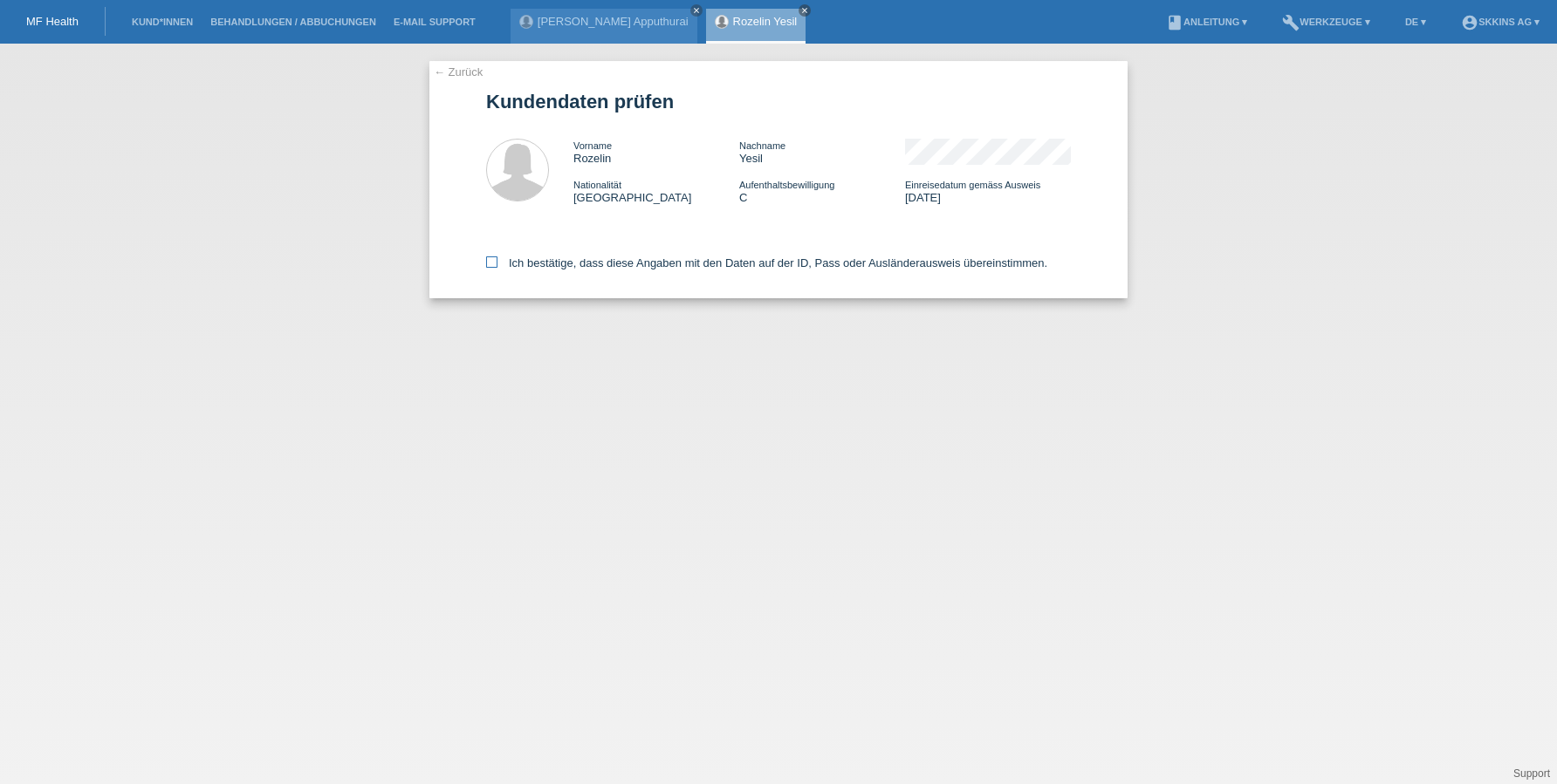
click at [498, 258] on label "Ich bestätige, dass diese Angaben mit den Daten auf der ID, Pass oder Ausländer…" at bounding box center [767, 263] width 562 height 13
click at [497, 258] on input "Ich bestätige, dass diese Angaben mit den Daten auf der ID, Pass oder Ausländer…" at bounding box center [492, 263] width 12 height 12
checkbox input "true"
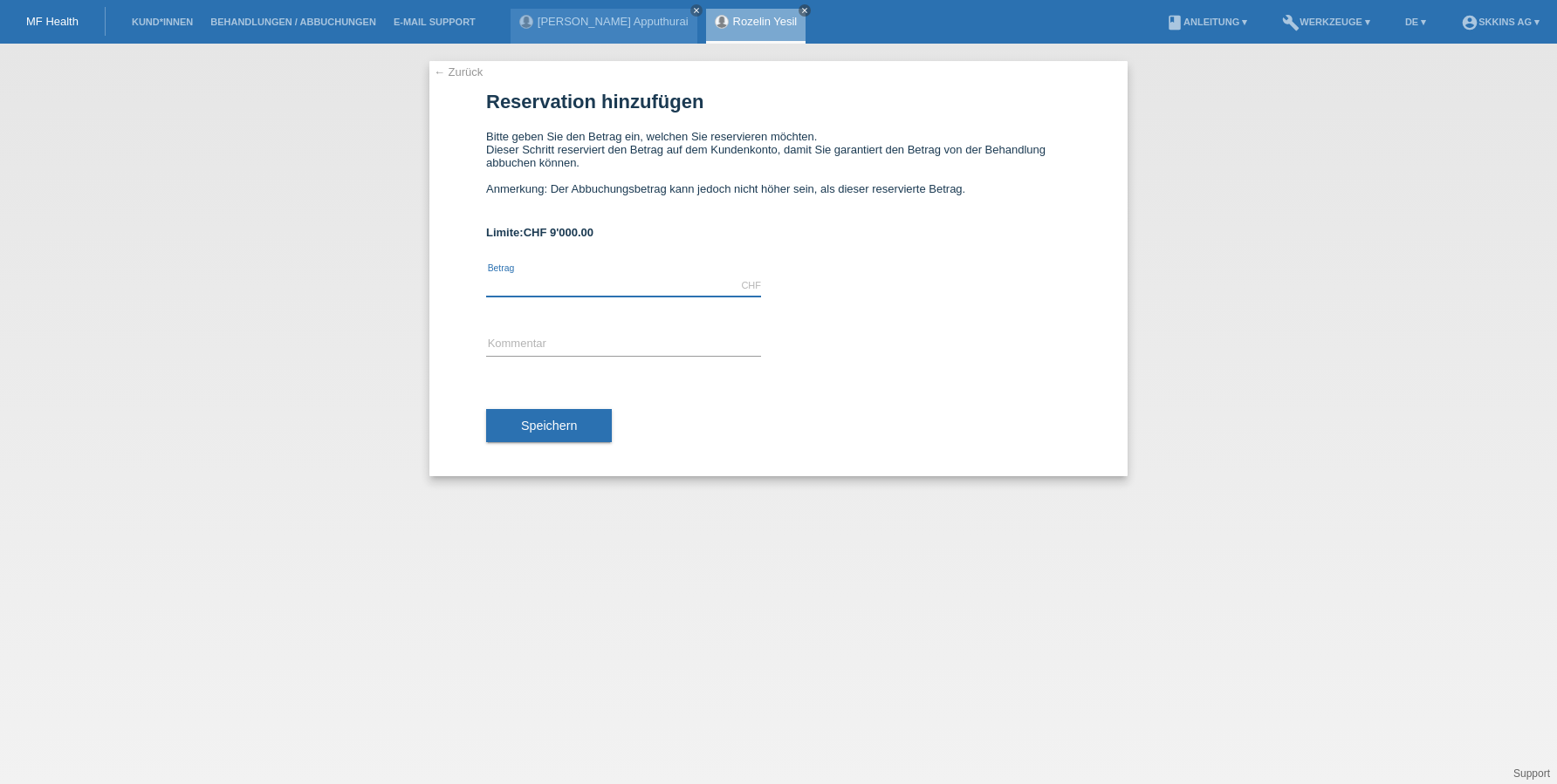
click at [509, 281] on input "text" at bounding box center [623, 285] width 274 height 21
type input "90000.00"
click at [542, 339] on input "text" at bounding box center [623, 345] width 274 height 21
type input "Behandlungen"
click at [571, 414] on button "Speichern" at bounding box center [549, 426] width 126 height 33
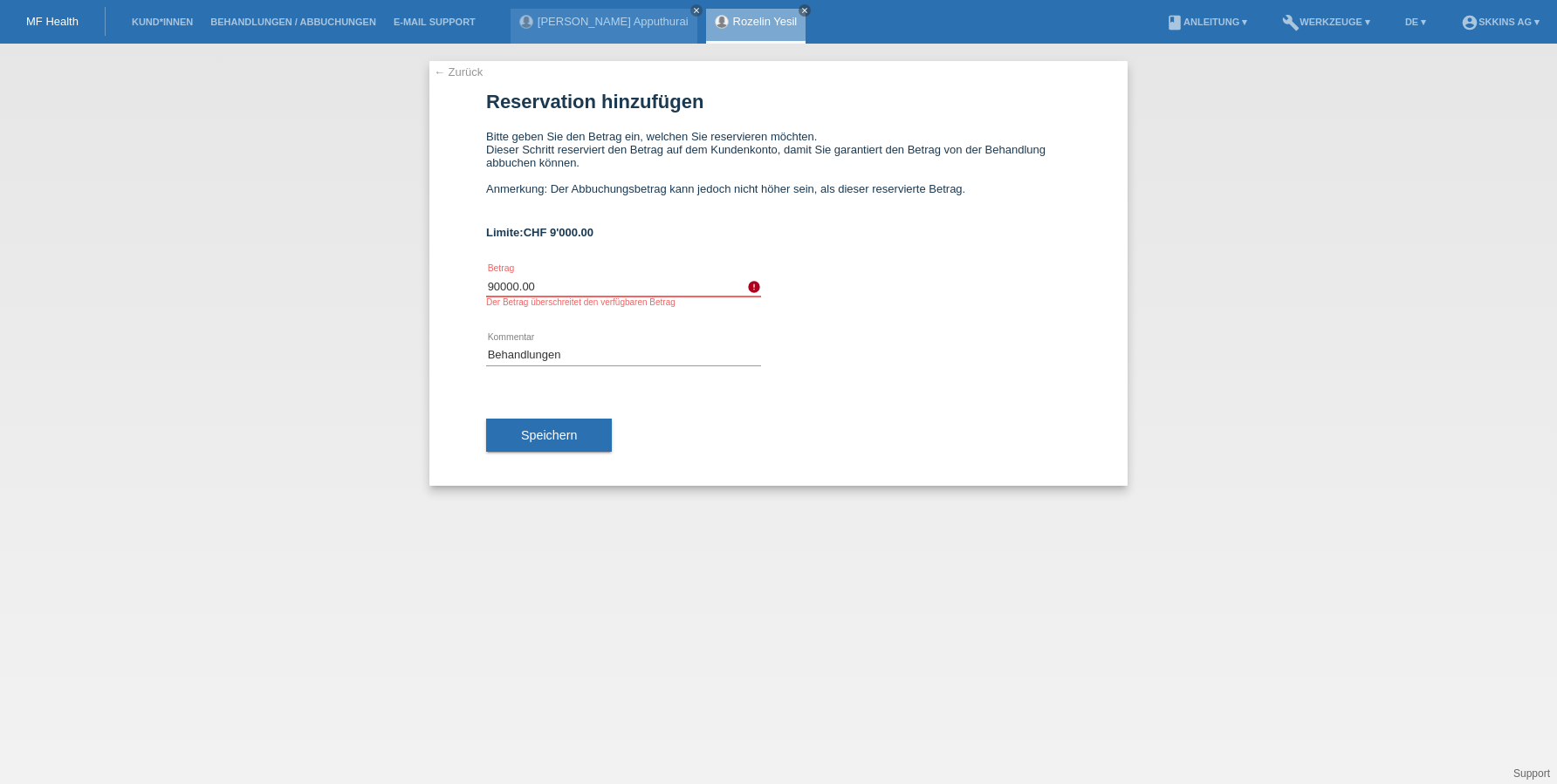
click at [549, 291] on input "90000.00" at bounding box center [623, 285] width 274 height 21
type input "9000.00"
click at [572, 431] on span "Speichern" at bounding box center [548, 435] width 56 height 14
